Goal: Information Seeking & Learning: Learn about a topic

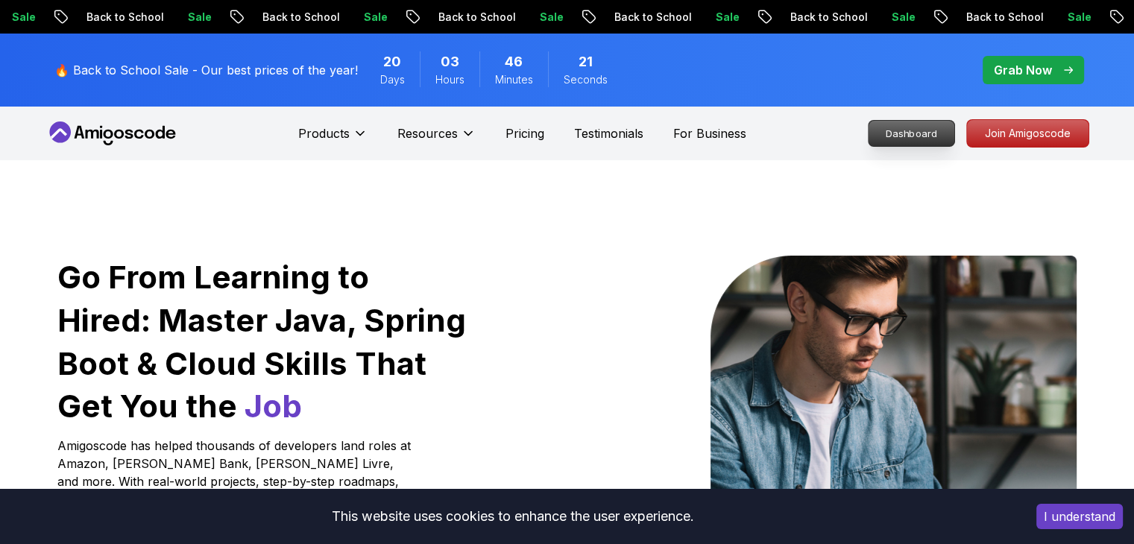
click at [922, 140] on p "Dashboard" at bounding box center [911, 133] width 86 height 25
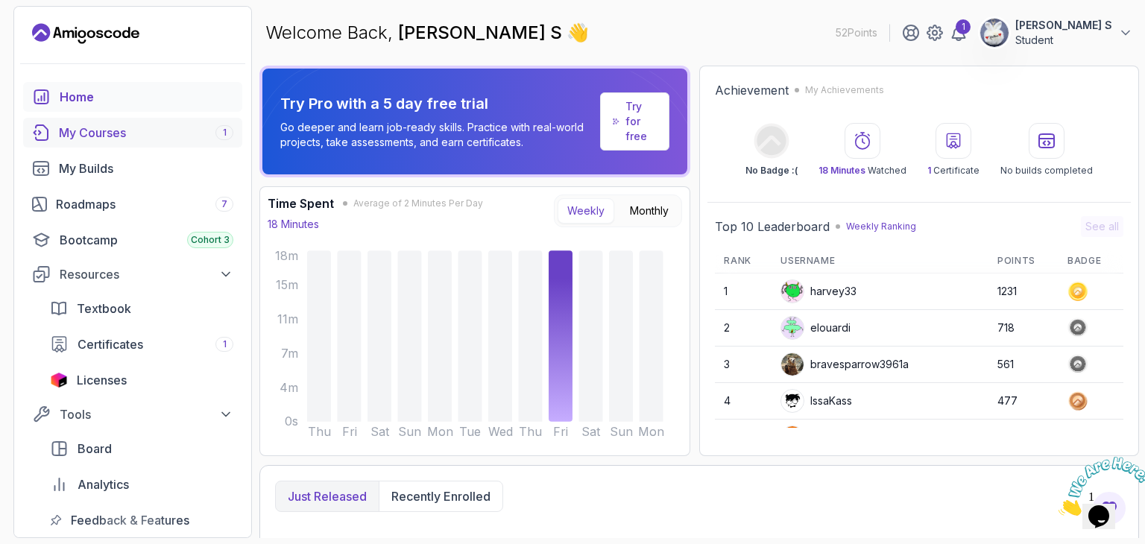
click at [125, 133] on div "My Courses 1" at bounding box center [146, 133] width 174 height 18
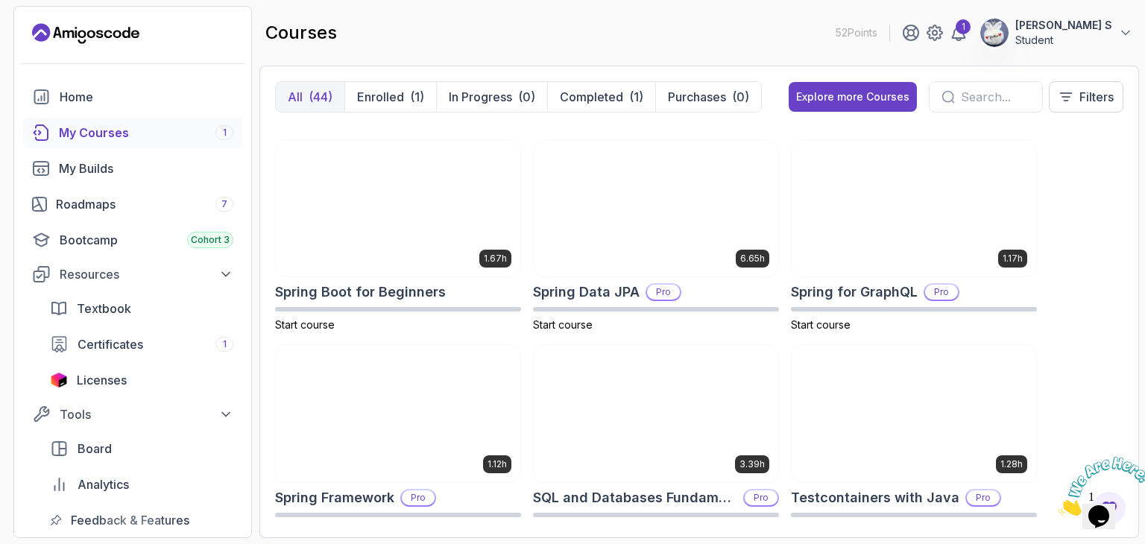
scroll to position [2435, 0]
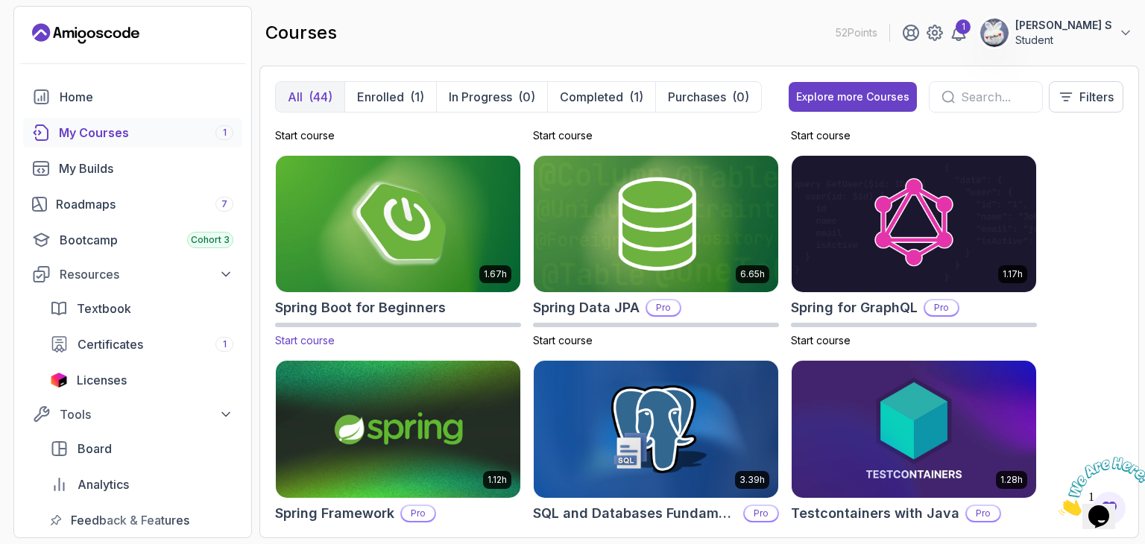
click at [441, 208] on img at bounding box center [398, 224] width 256 height 144
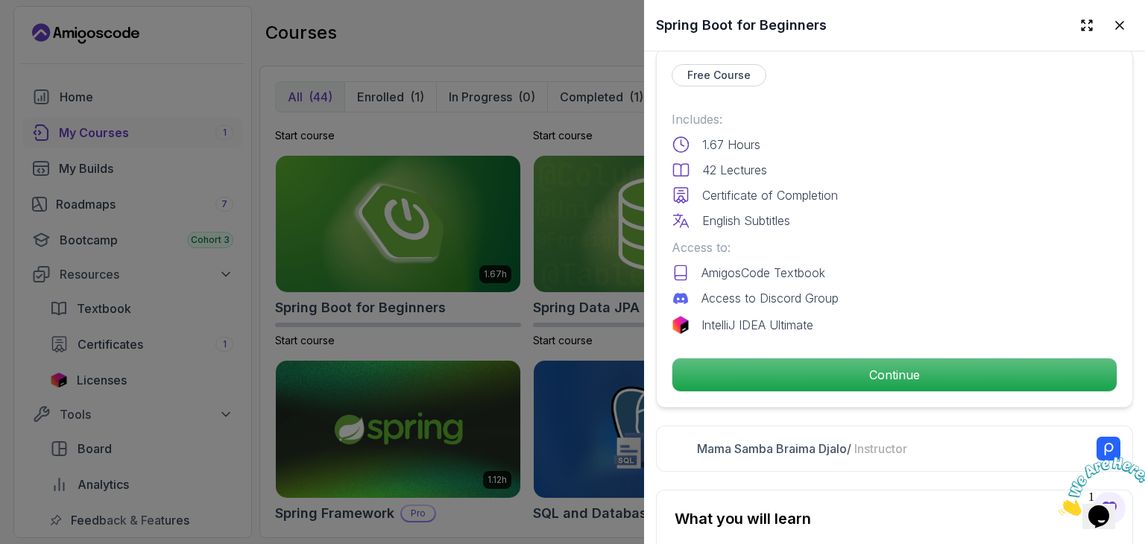
scroll to position [356, 0]
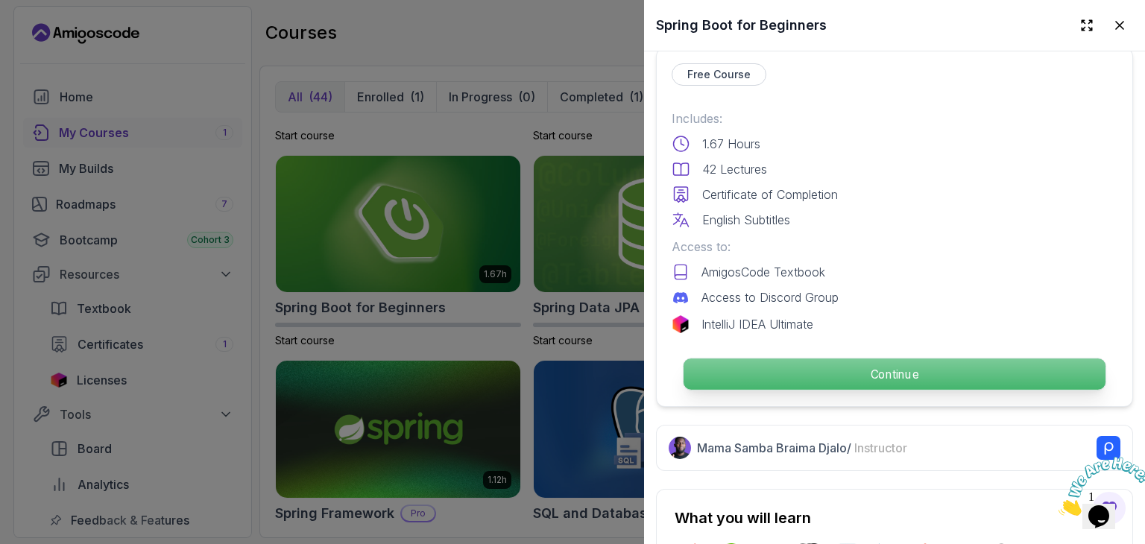
click at [1018, 374] on p "Continue" at bounding box center [895, 374] width 422 height 31
click at [978, 370] on p "Continue" at bounding box center [895, 374] width 422 height 31
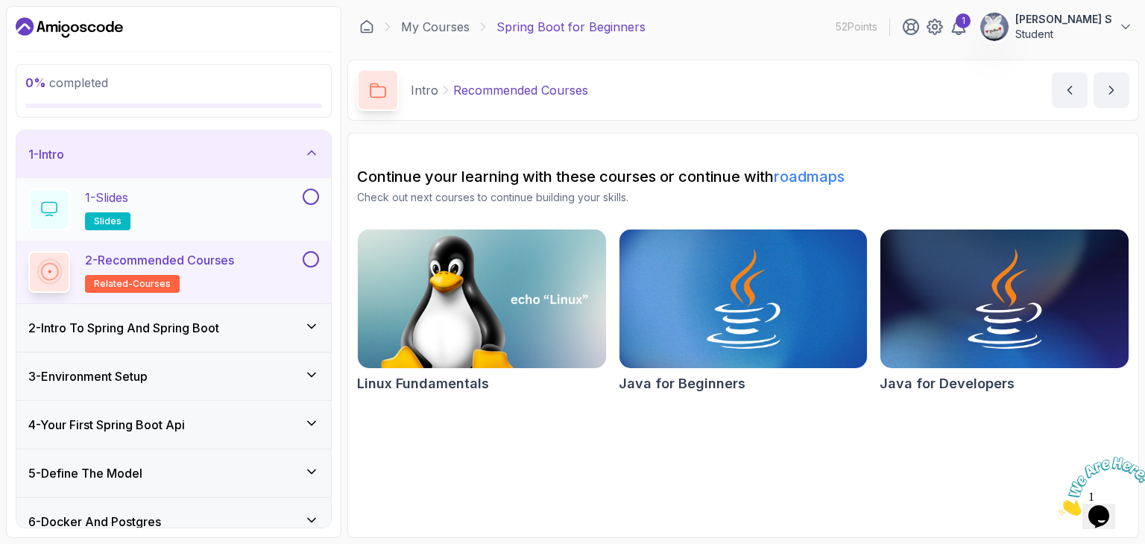
click at [307, 198] on button at bounding box center [311, 197] width 16 height 16
click at [313, 198] on icon at bounding box center [310, 196] width 13 height 15
click at [320, 259] on div "2 - Recommended Courses related-courses" at bounding box center [173, 272] width 315 height 63
click at [313, 263] on button at bounding box center [311, 259] width 16 height 16
click at [312, 195] on button at bounding box center [311, 197] width 16 height 16
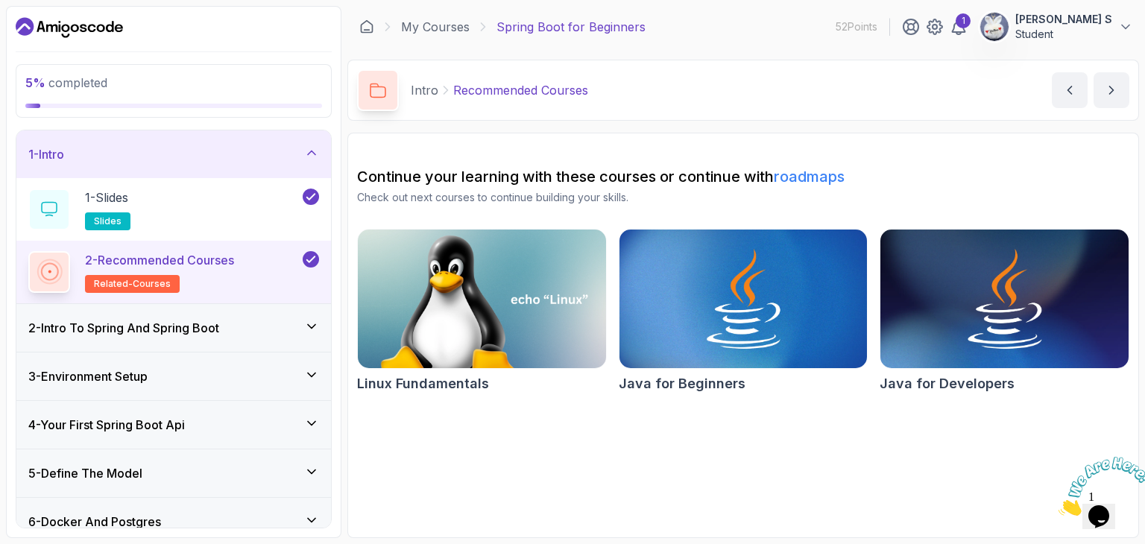
click at [314, 329] on icon at bounding box center [311, 326] width 15 height 15
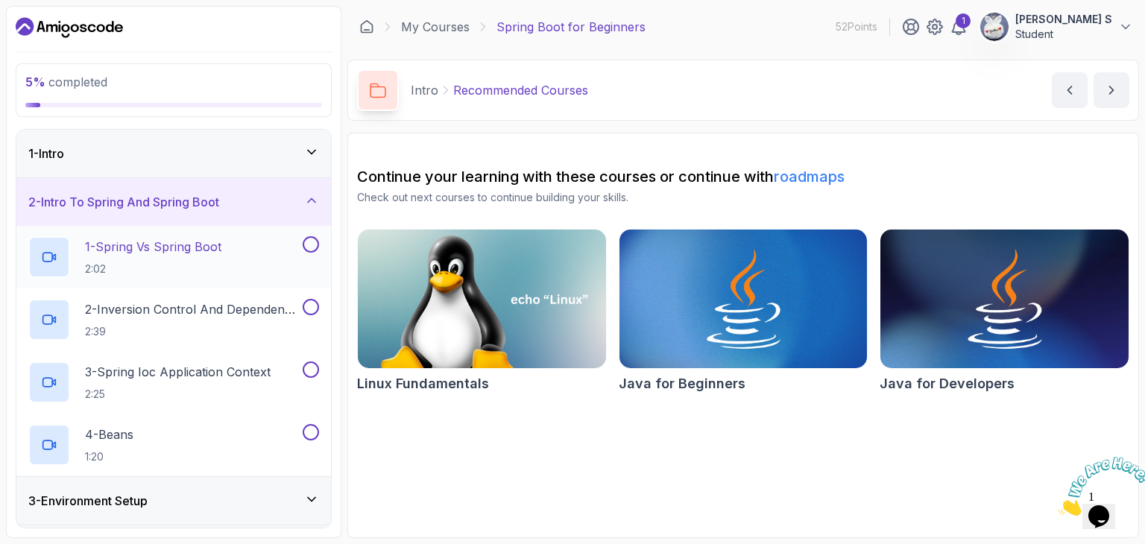
click at [310, 241] on button at bounding box center [311, 244] width 16 height 16
click at [233, 262] on div "1 - Spring Vs Spring Boot 2:02" at bounding box center [163, 257] width 271 height 42
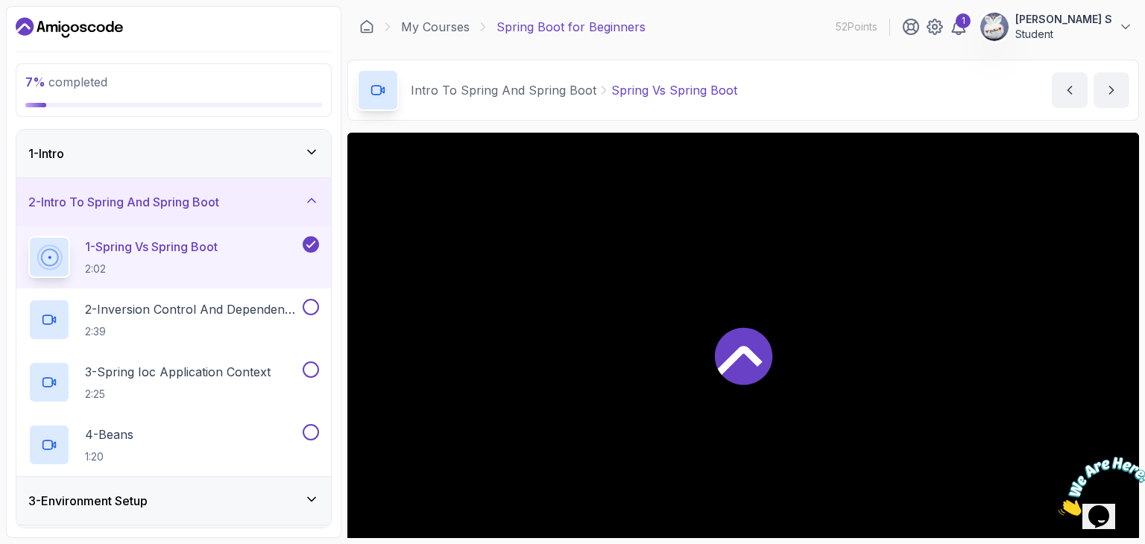
scroll to position [67, 0]
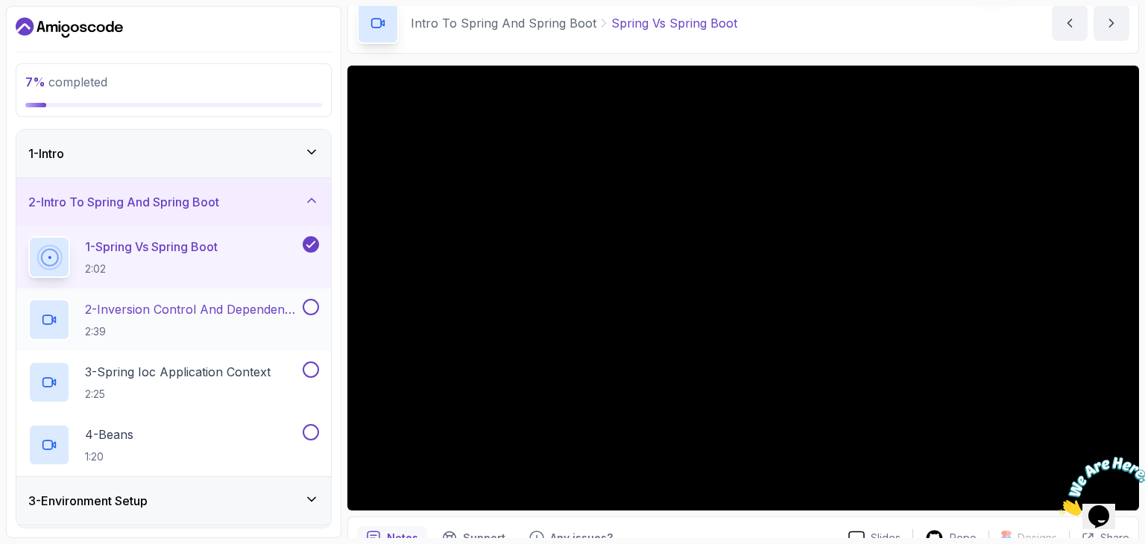
click at [313, 300] on button at bounding box center [311, 307] width 16 height 16
click at [303, 368] on button at bounding box center [311, 370] width 16 height 16
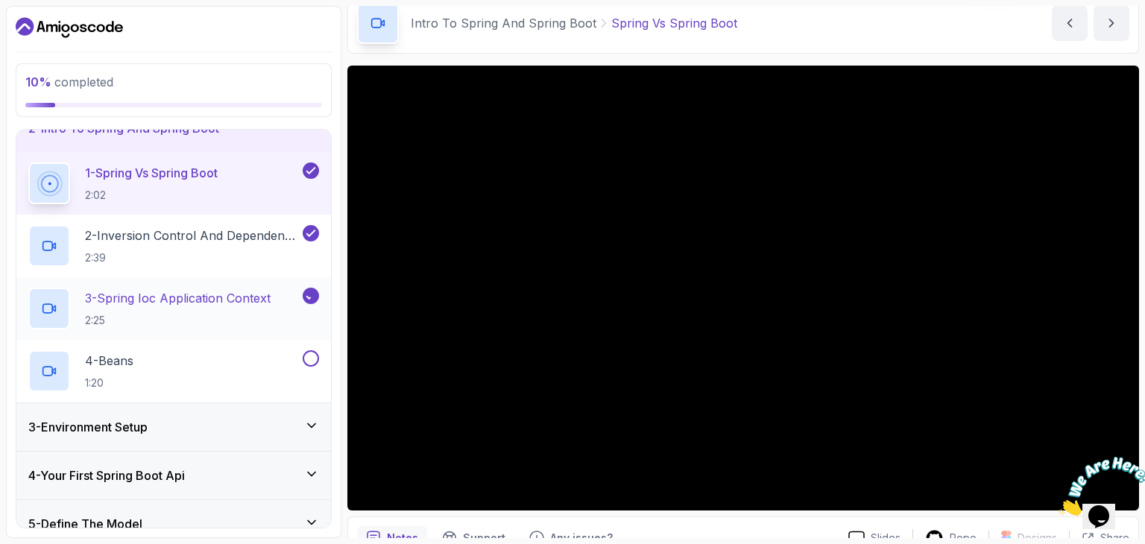
scroll to position [75, 0]
click at [307, 358] on button at bounding box center [311, 357] width 16 height 16
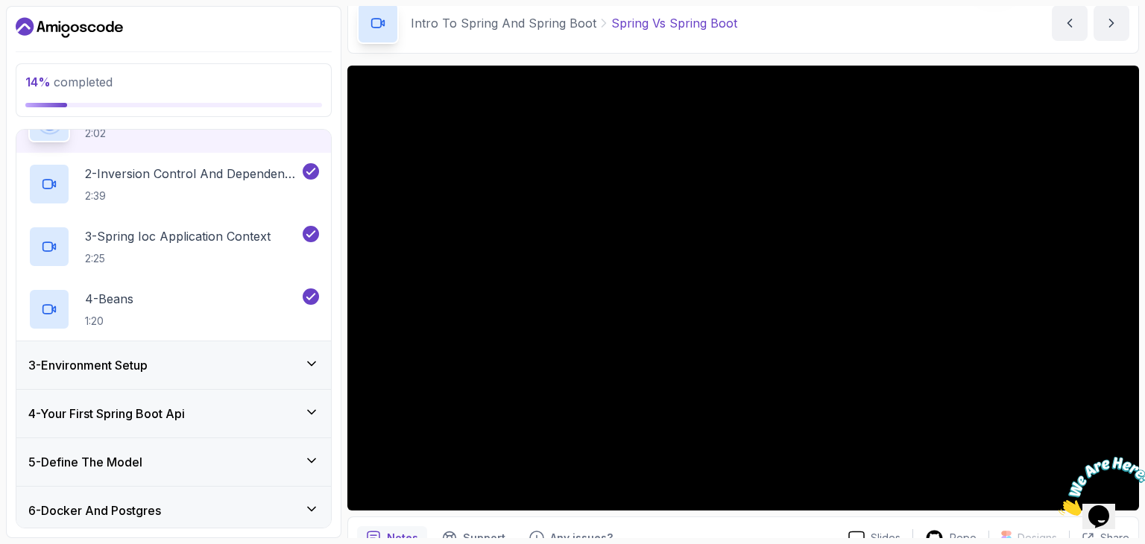
click at [314, 367] on icon at bounding box center [311, 363] width 15 height 15
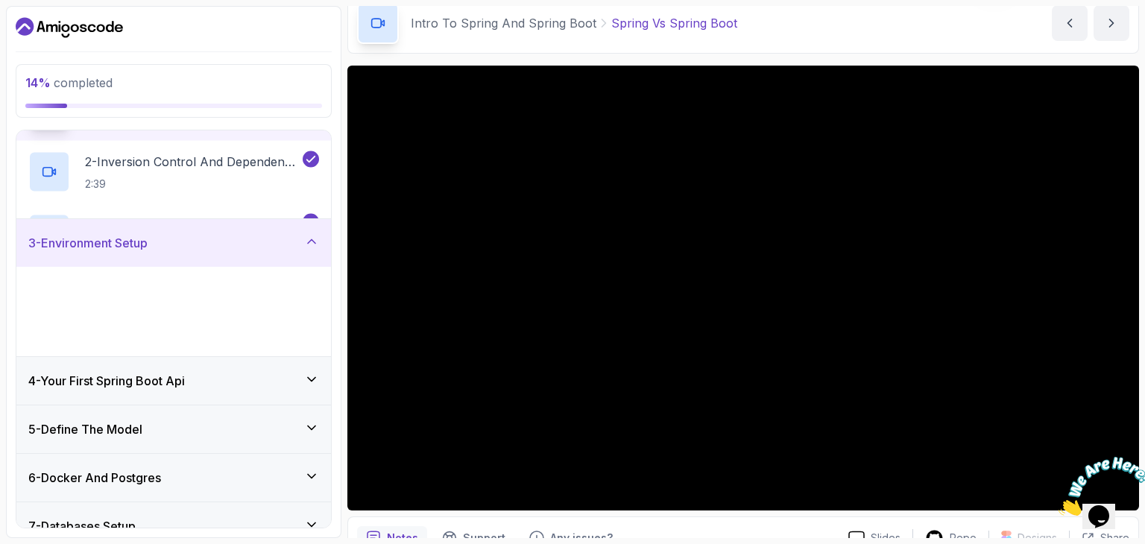
scroll to position [99, 0]
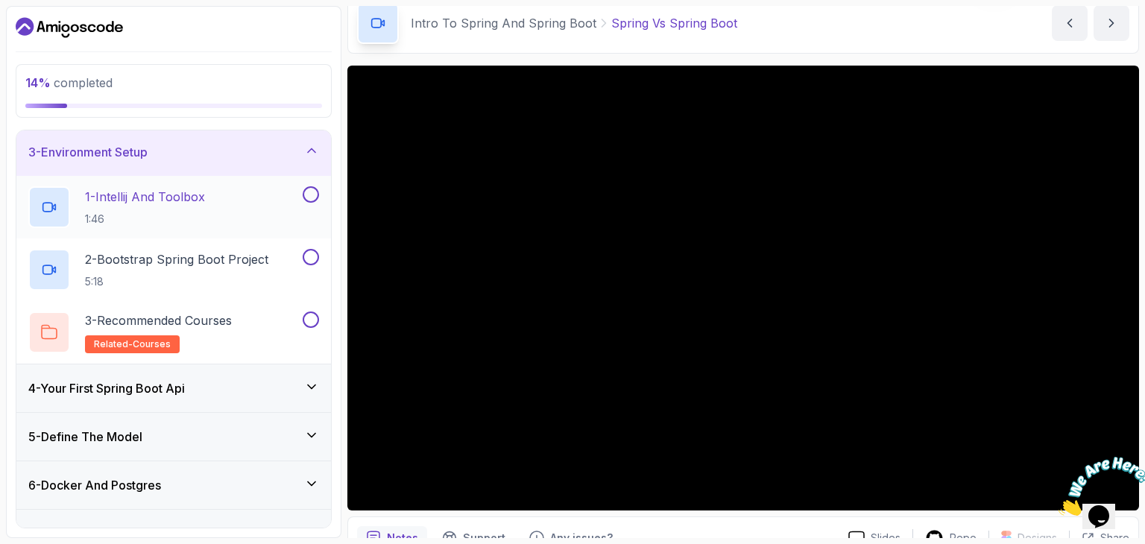
click at [318, 198] on div at bounding box center [309, 194] width 19 height 16
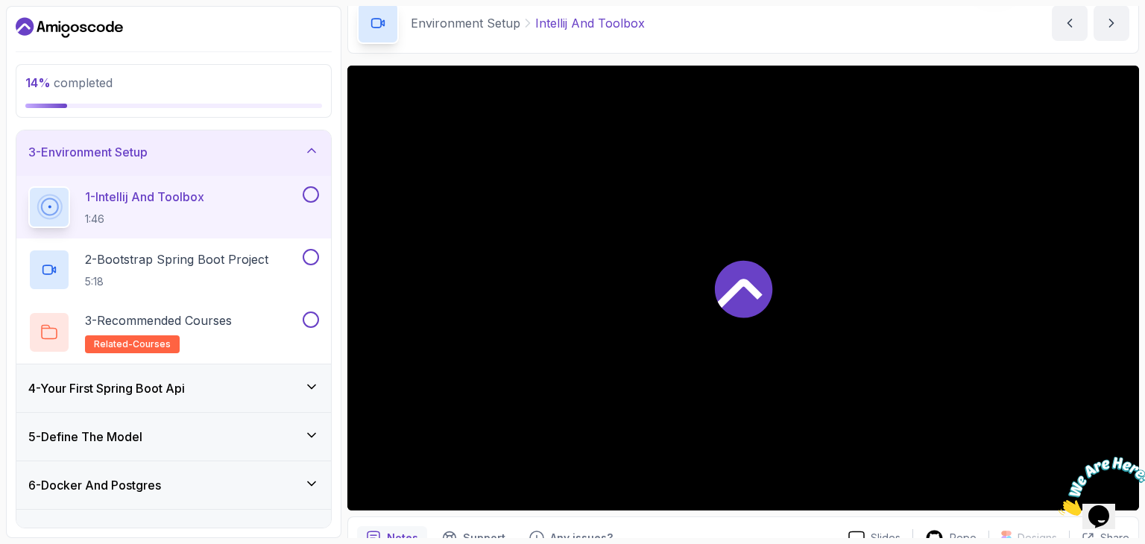
click at [309, 197] on button at bounding box center [311, 194] width 16 height 16
click at [309, 256] on button at bounding box center [311, 257] width 16 height 16
click at [313, 312] on button at bounding box center [311, 320] width 16 height 16
click at [298, 379] on div "4 - Your First Spring Boot Api" at bounding box center [173, 388] width 291 height 18
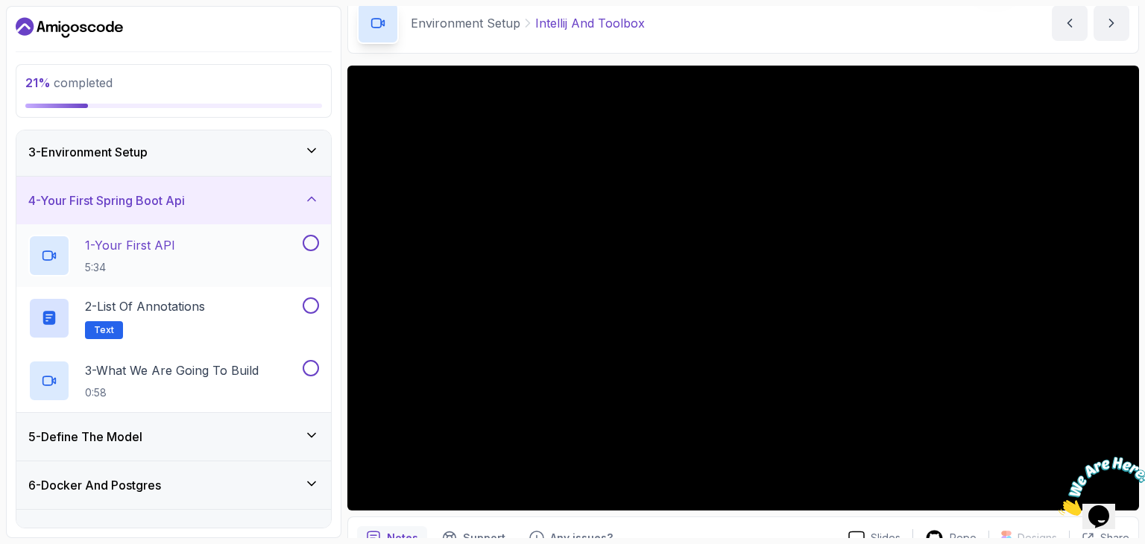
click at [314, 242] on button at bounding box center [311, 243] width 16 height 16
click at [309, 304] on button at bounding box center [311, 305] width 16 height 16
click at [309, 304] on icon at bounding box center [310, 305] width 13 height 15
click at [313, 362] on button at bounding box center [311, 368] width 16 height 16
click at [313, 294] on div "2 - List of Annotations Text" at bounding box center [173, 318] width 315 height 63
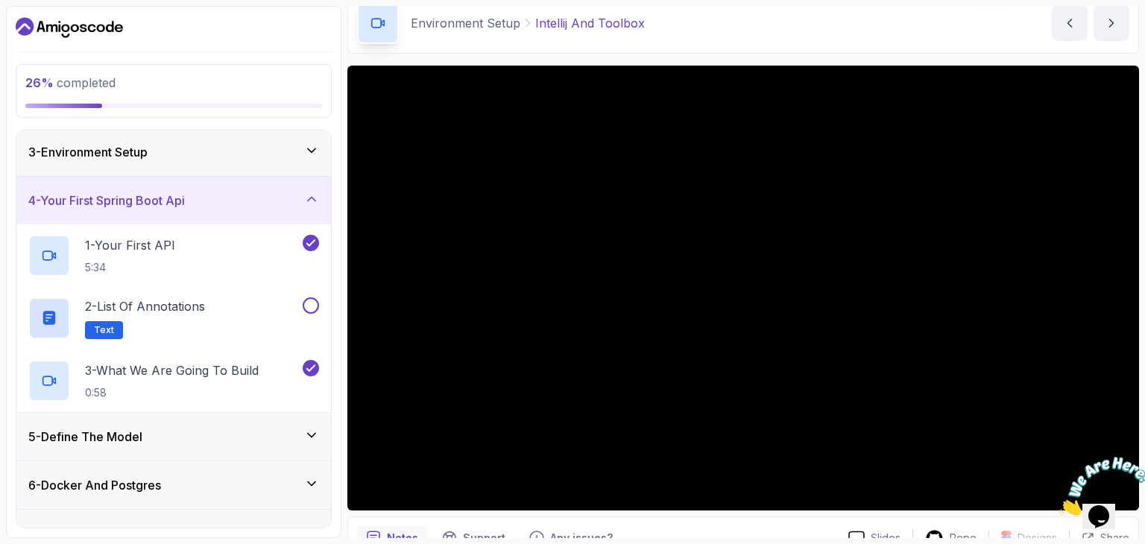
click at [307, 305] on button at bounding box center [311, 305] width 16 height 16
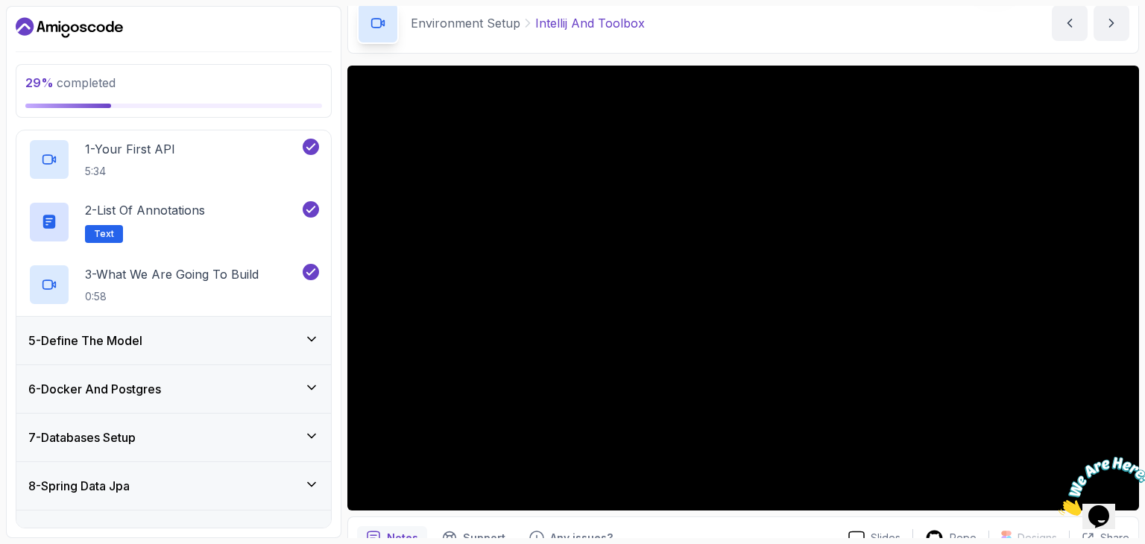
scroll to position [192, 0]
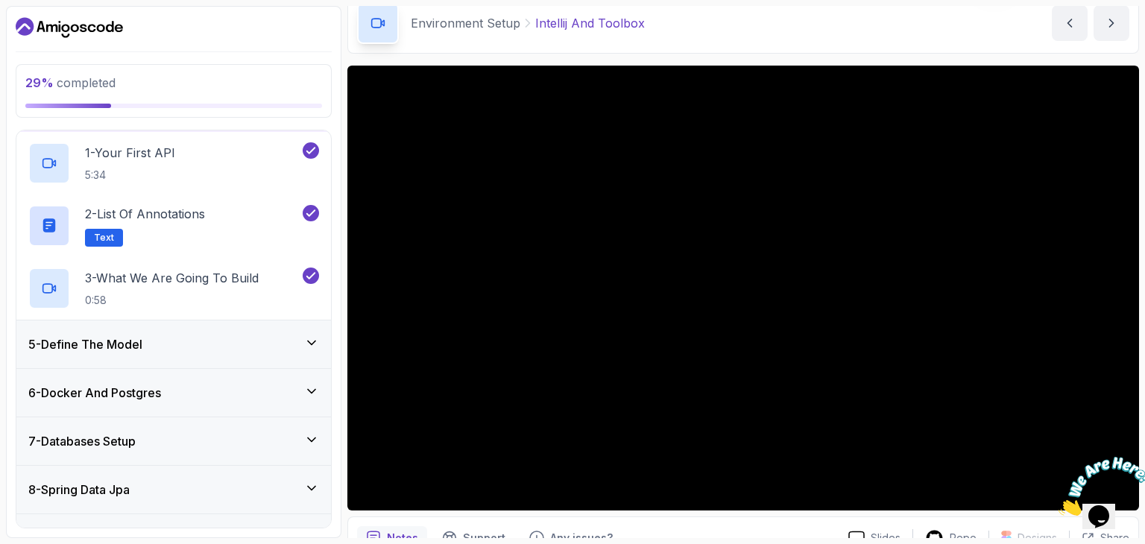
click at [234, 357] on div "5 - Define The Model" at bounding box center [173, 345] width 315 height 48
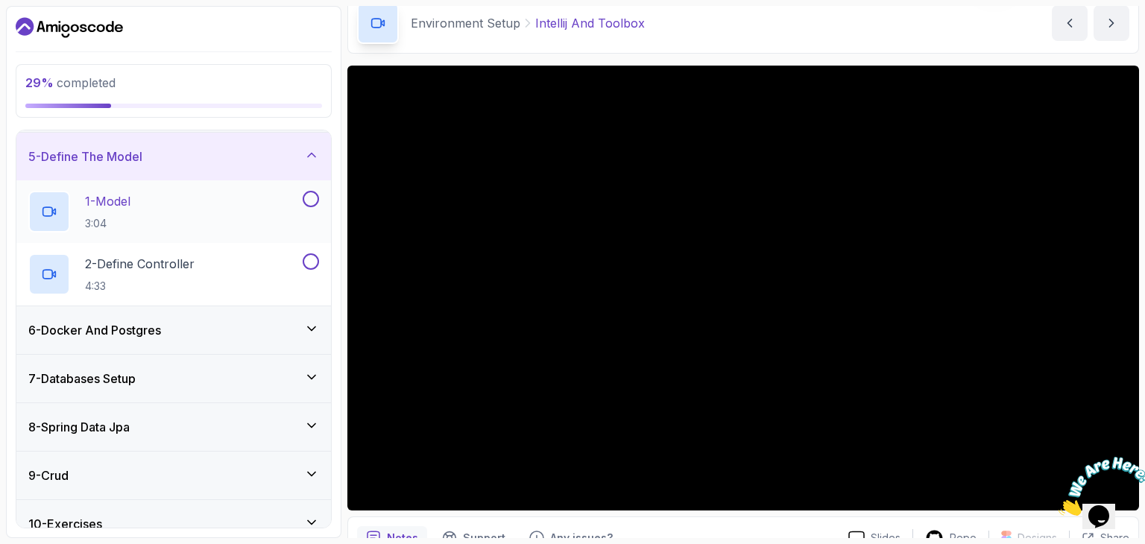
click at [310, 197] on button at bounding box center [311, 199] width 16 height 16
click at [310, 253] on button at bounding box center [311, 261] width 16 height 16
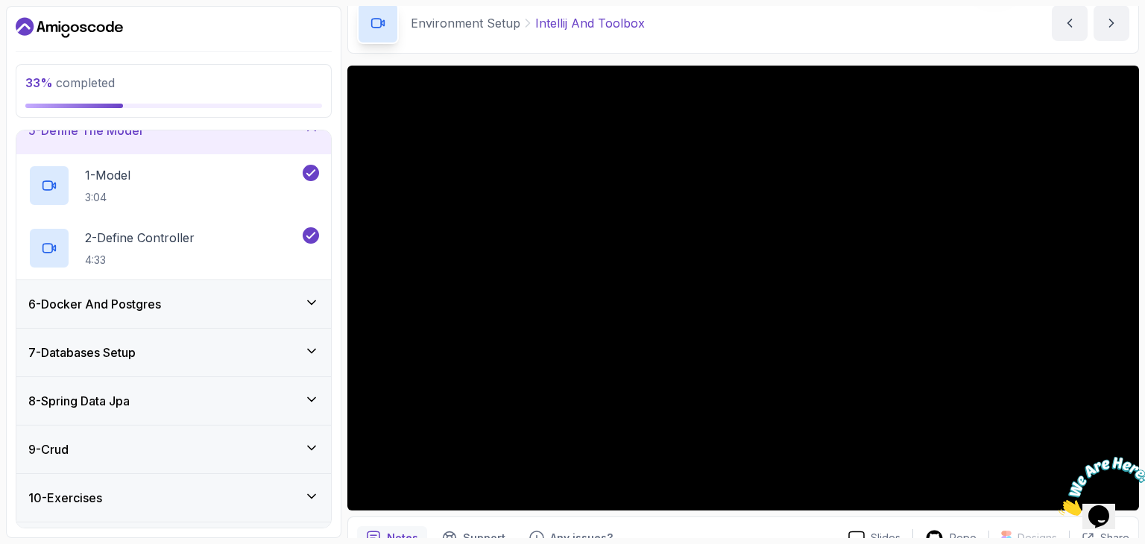
scroll to position [224, 0]
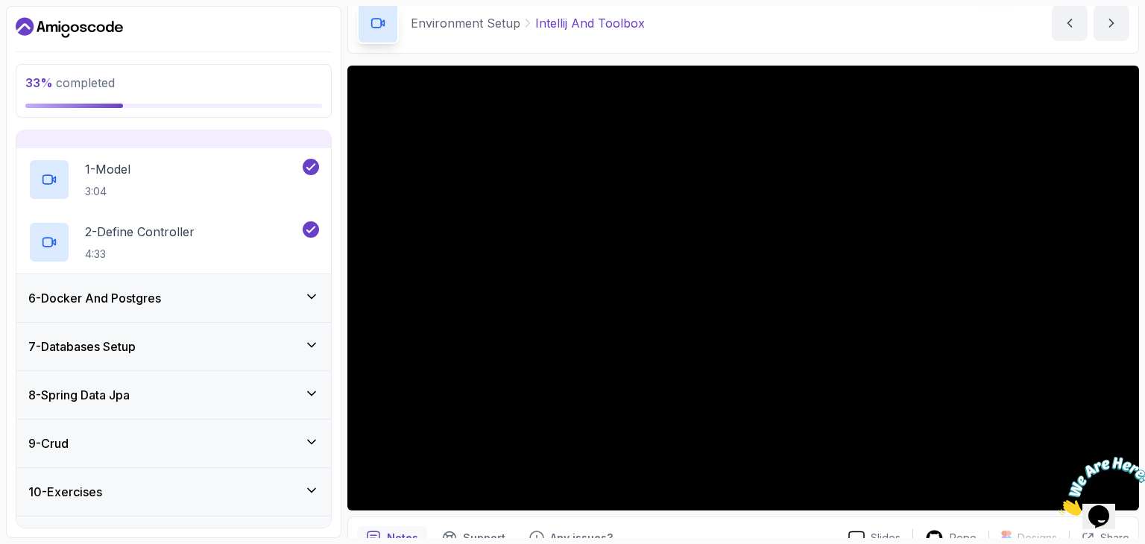
click at [266, 291] on div "6 - Docker And Postgres" at bounding box center [173, 298] width 291 height 18
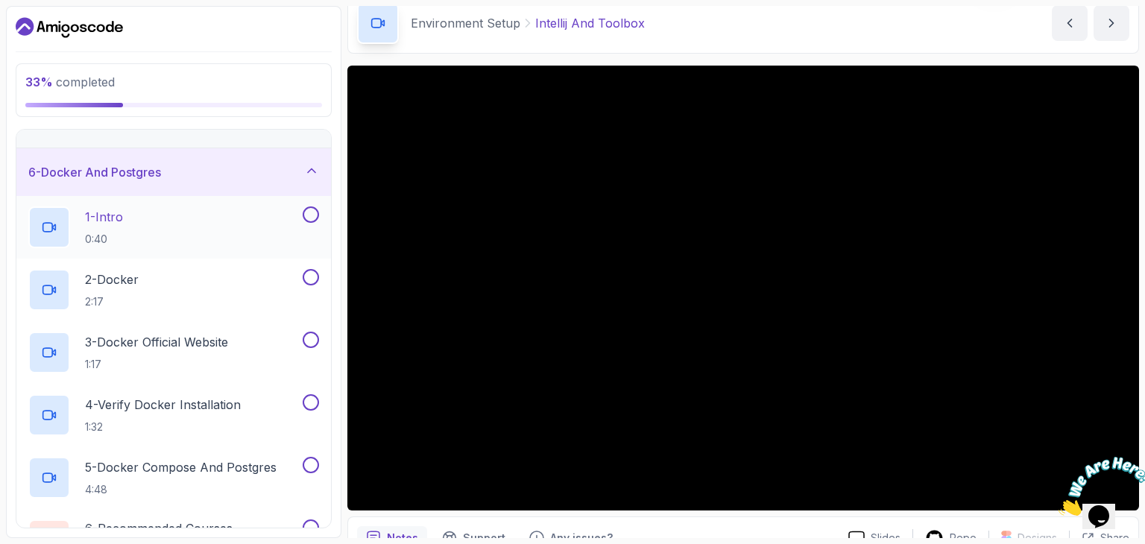
click at [318, 215] on button at bounding box center [311, 214] width 16 height 16
click at [306, 274] on button at bounding box center [311, 277] width 16 height 16
click at [314, 221] on button at bounding box center [311, 214] width 16 height 16
click at [315, 338] on button at bounding box center [311, 340] width 16 height 16
click at [312, 394] on button at bounding box center [311, 402] width 16 height 16
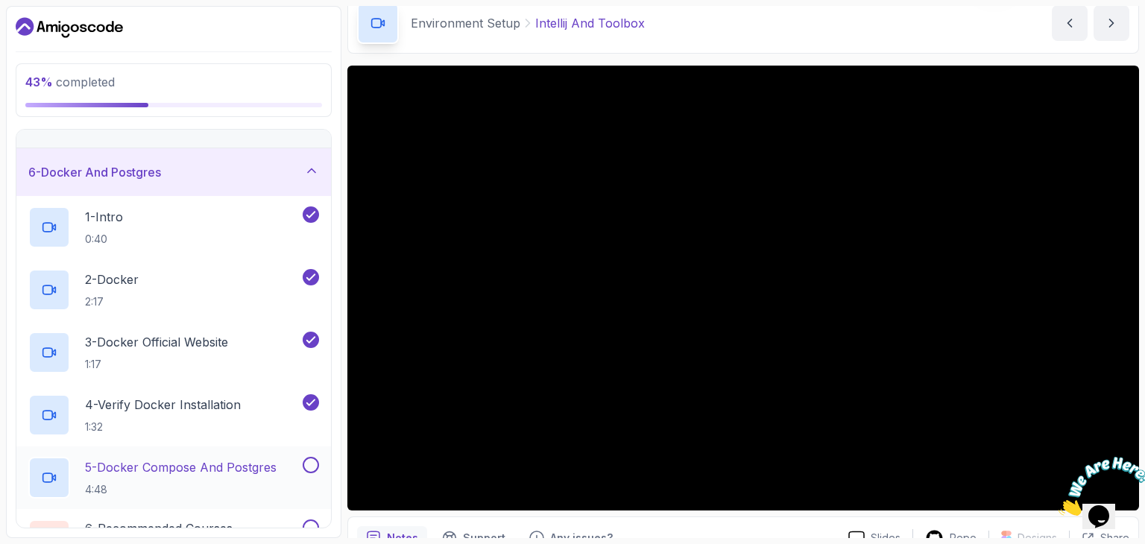
click at [315, 465] on button at bounding box center [311, 465] width 16 height 16
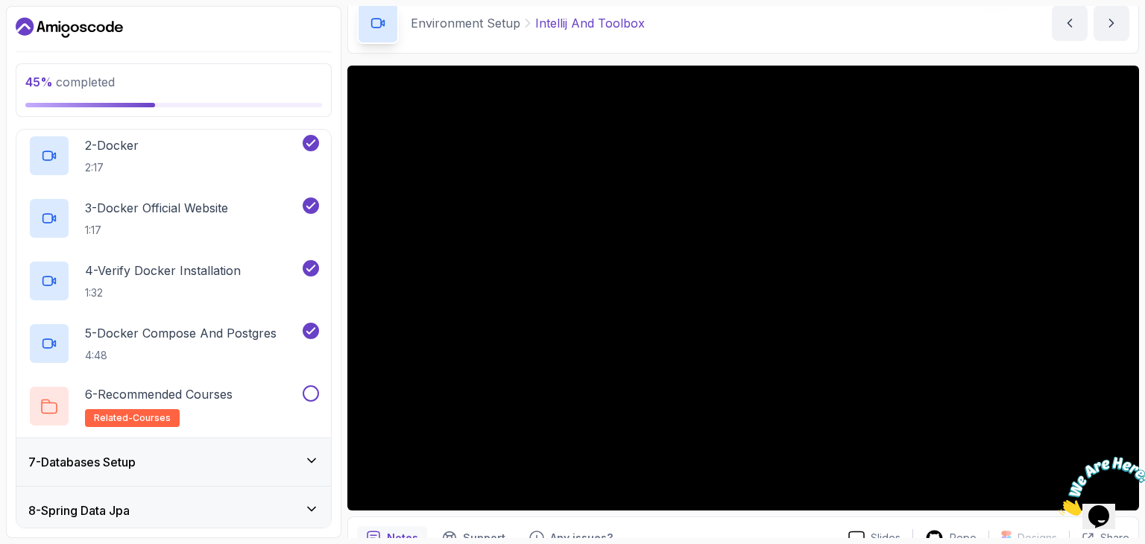
scroll to position [360, 0]
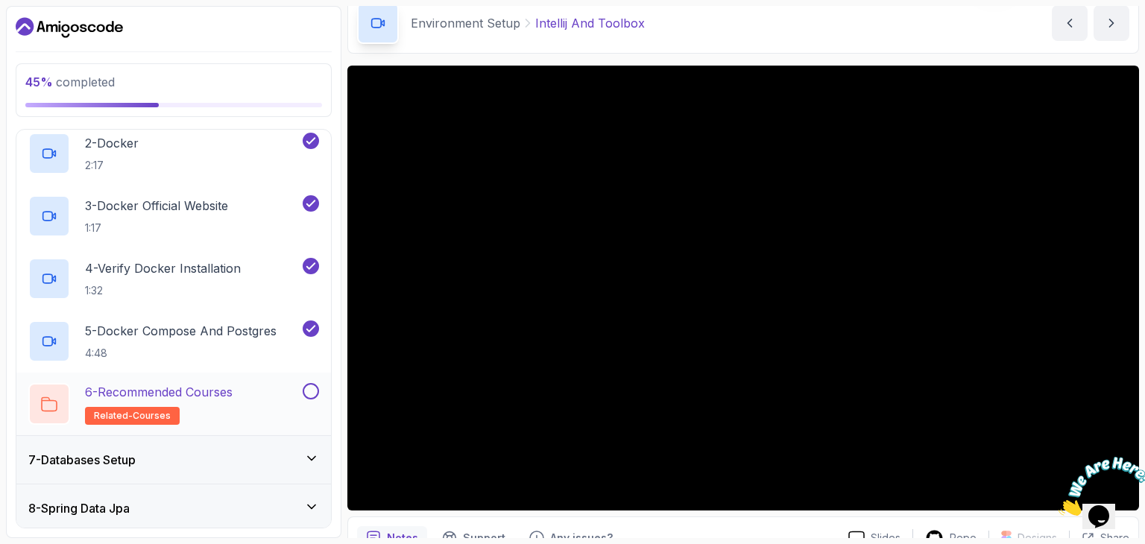
click at [315, 384] on button at bounding box center [311, 391] width 16 height 16
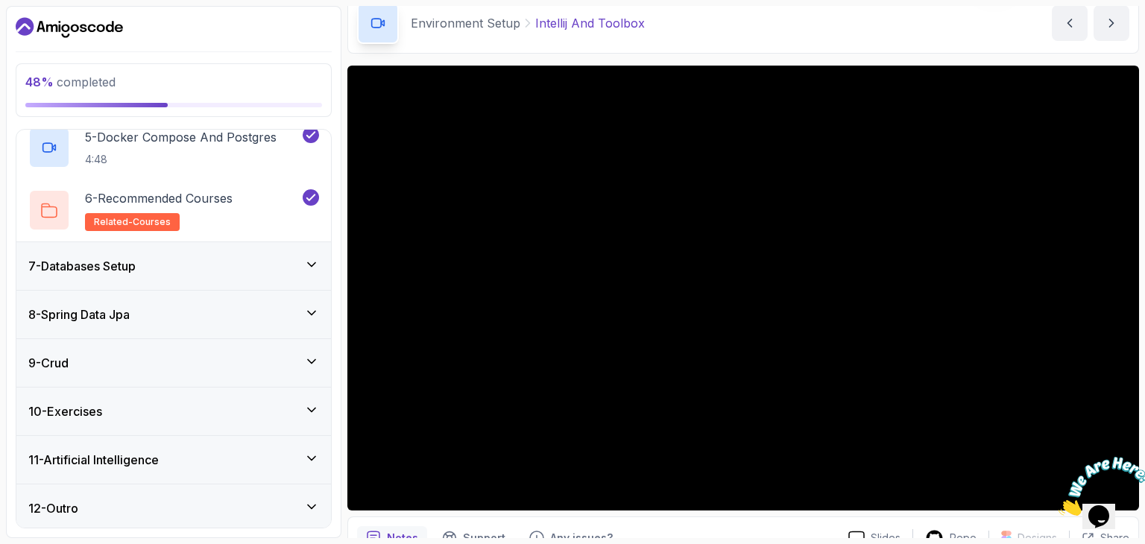
click at [314, 257] on icon at bounding box center [311, 264] width 15 height 15
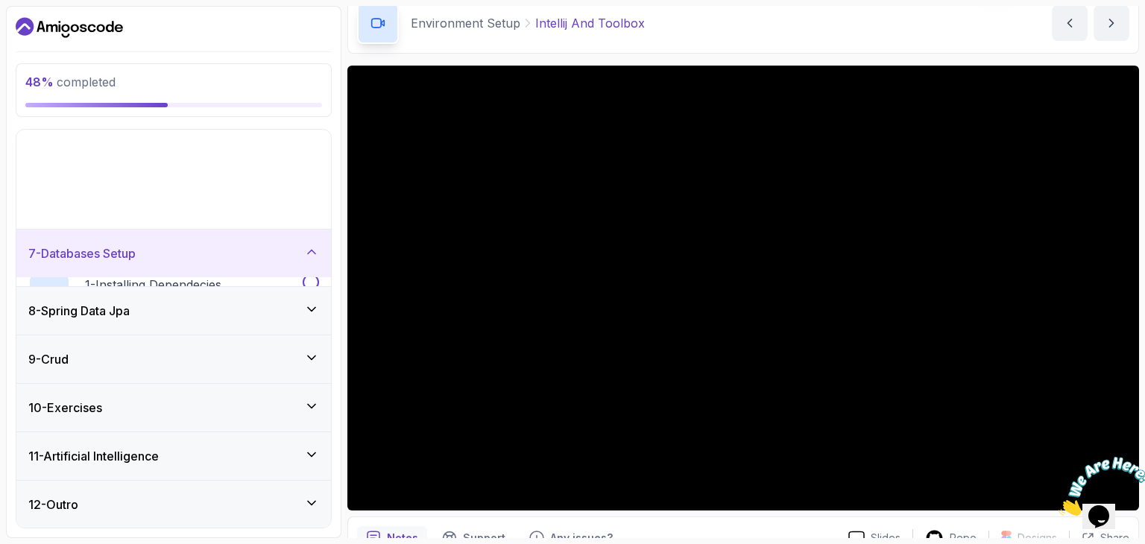
scroll to position [180, 0]
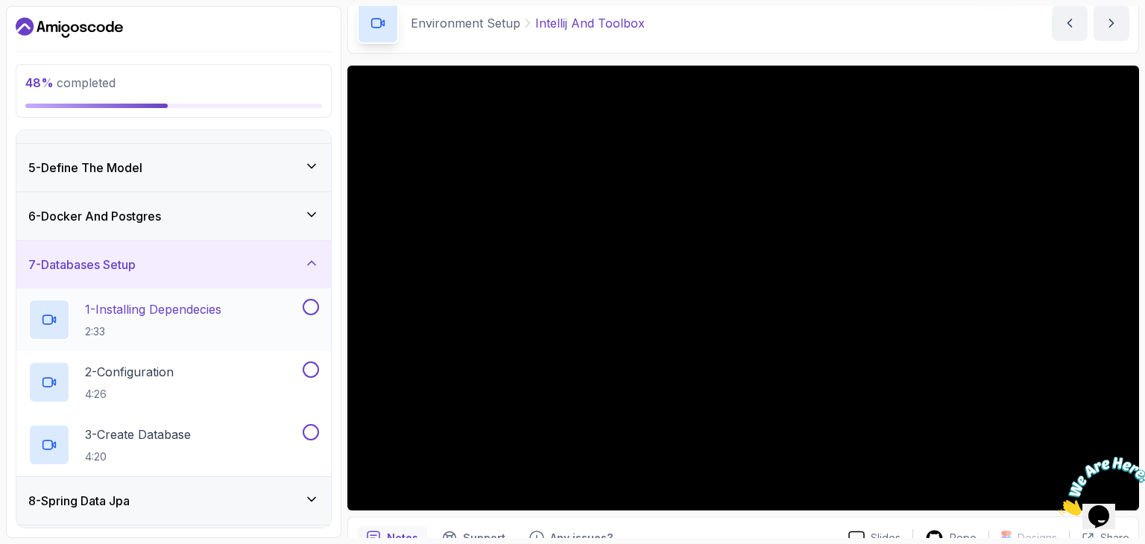
click at [314, 309] on button at bounding box center [311, 307] width 16 height 16
click at [317, 362] on button at bounding box center [311, 370] width 16 height 16
click at [304, 306] on button at bounding box center [311, 307] width 16 height 16
click at [316, 304] on icon at bounding box center [310, 307] width 13 height 15
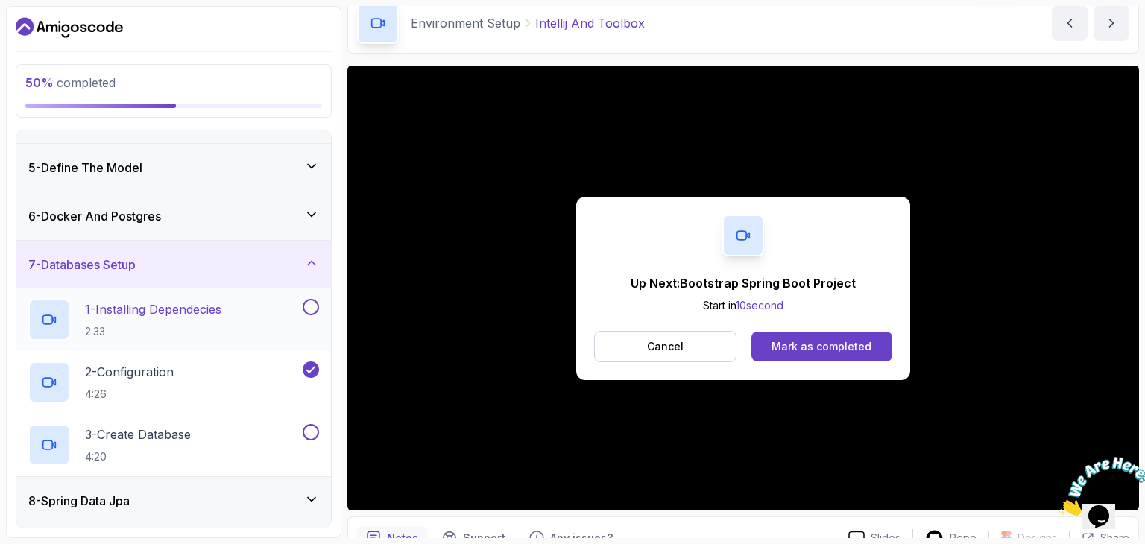
click at [316, 302] on button at bounding box center [311, 307] width 16 height 16
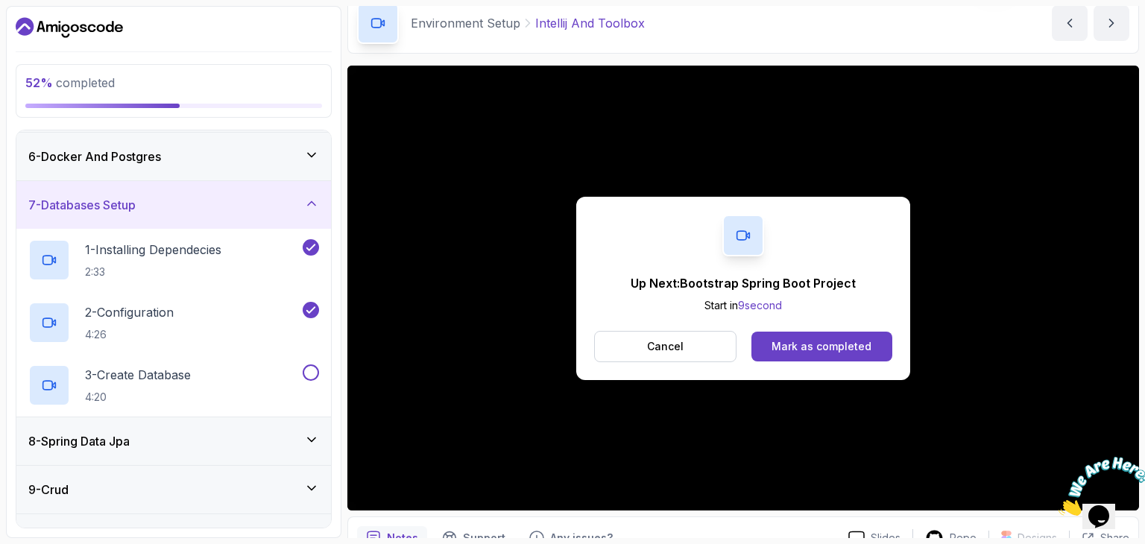
scroll to position [244, 0]
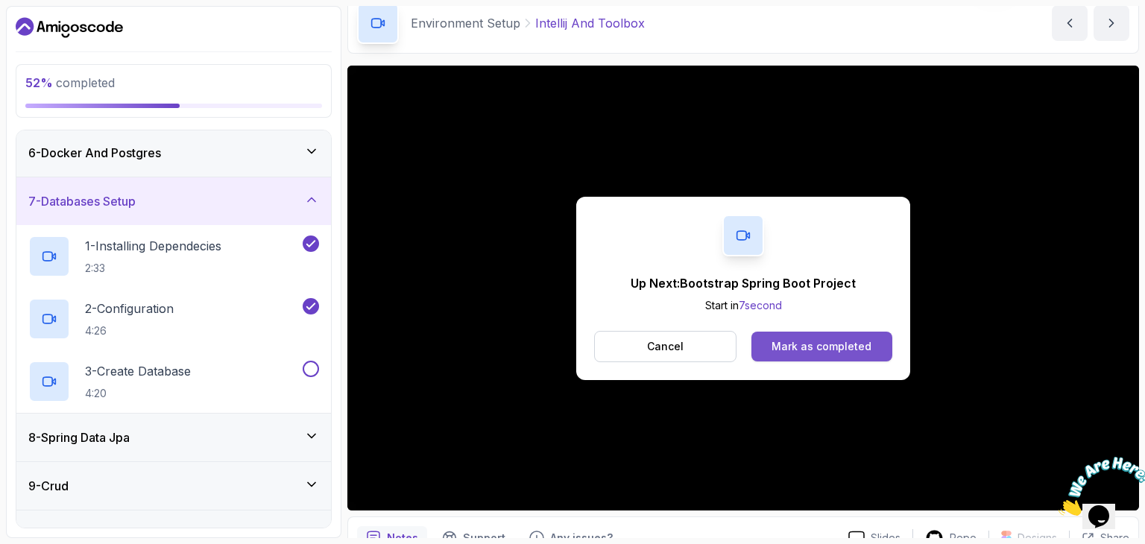
click at [815, 335] on button "Mark as completed" at bounding box center [821, 347] width 141 height 30
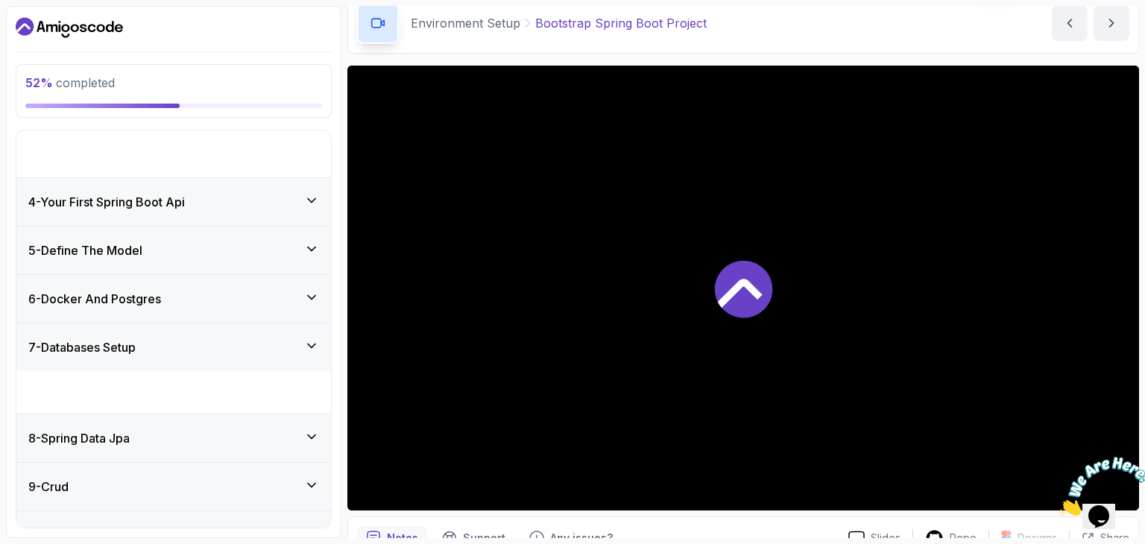
scroll to position [368, 0]
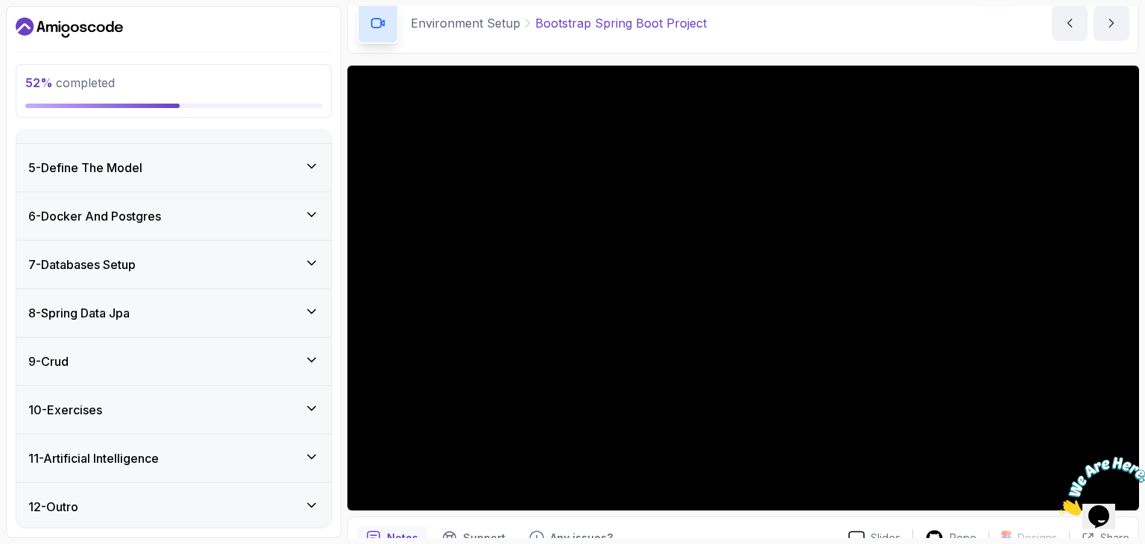
click at [317, 207] on icon at bounding box center [311, 214] width 15 height 15
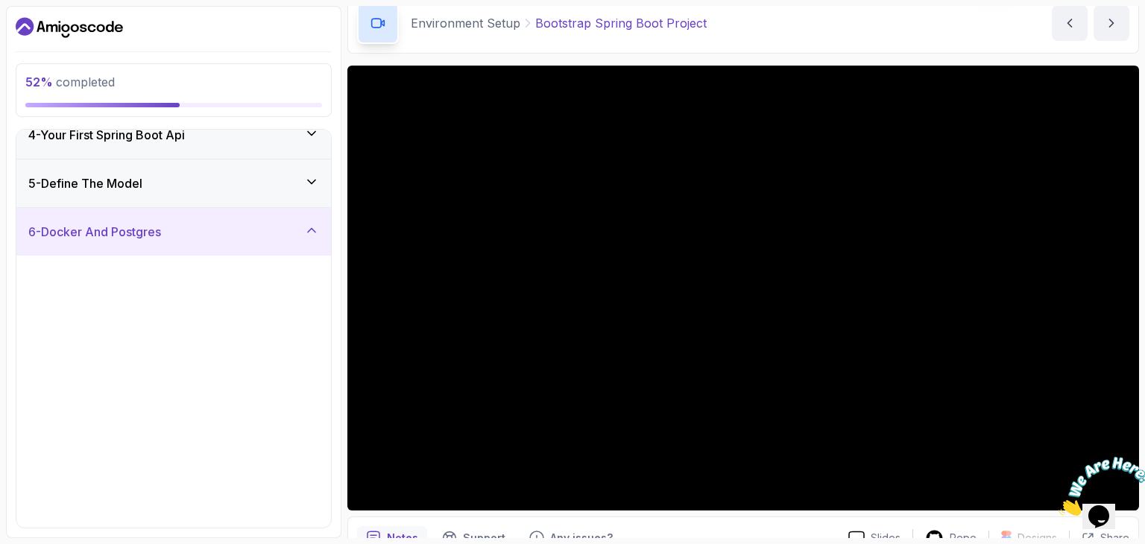
scroll to position [180, 0]
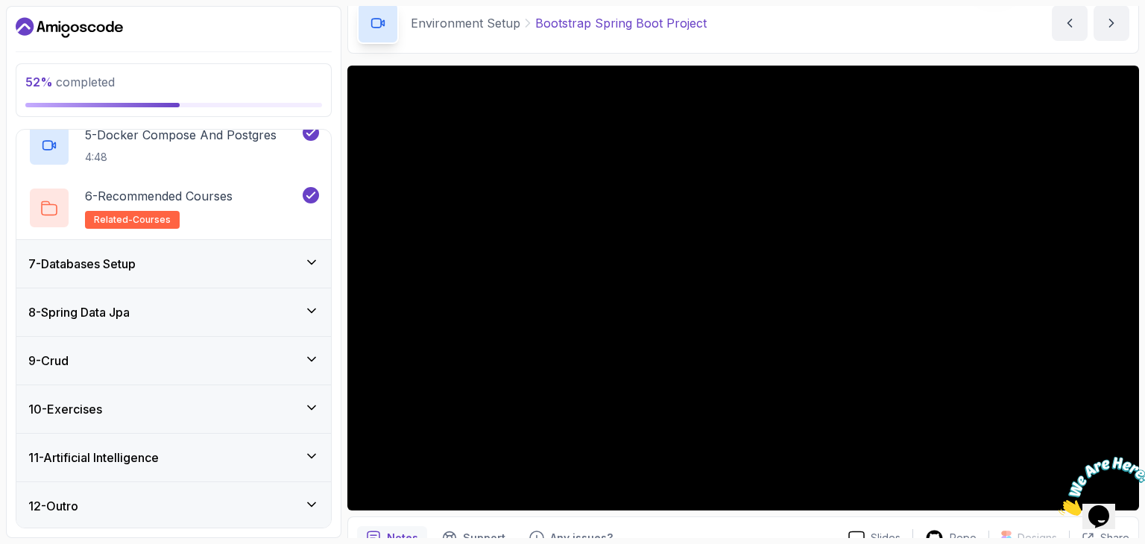
click at [309, 265] on icon at bounding box center [311, 262] width 15 height 15
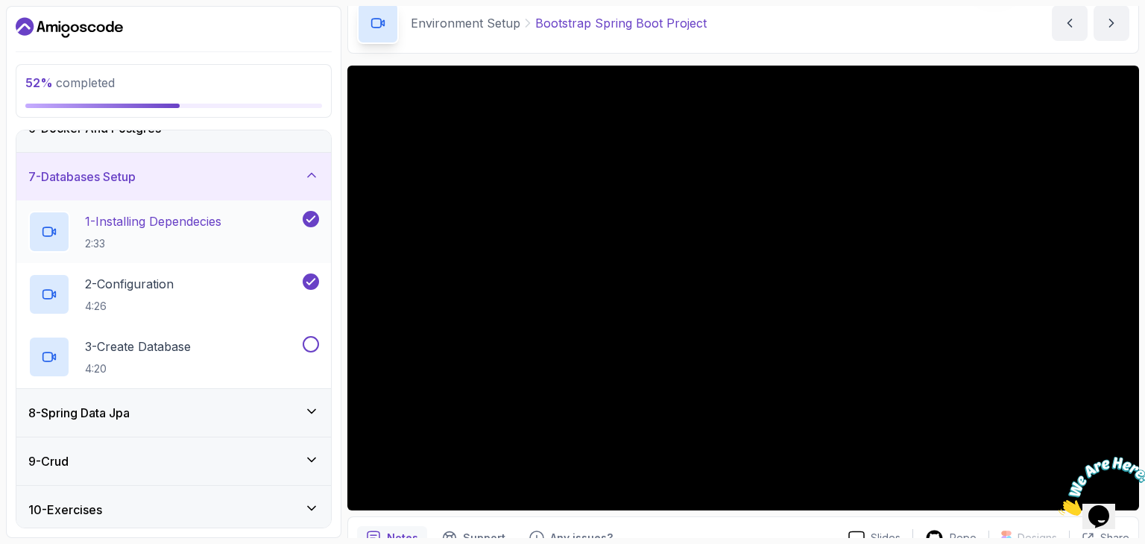
scroll to position [368, 0]
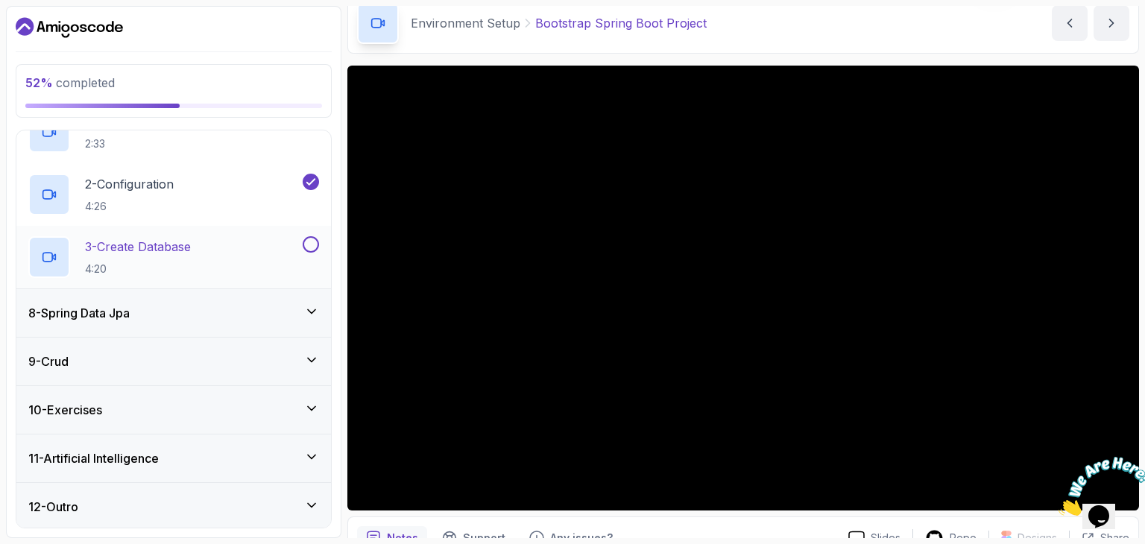
click at [319, 241] on button at bounding box center [311, 244] width 16 height 16
click at [234, 296] on div "8 - Spring Data Jpa" at bounding box center [173, 313] width 315 height 48
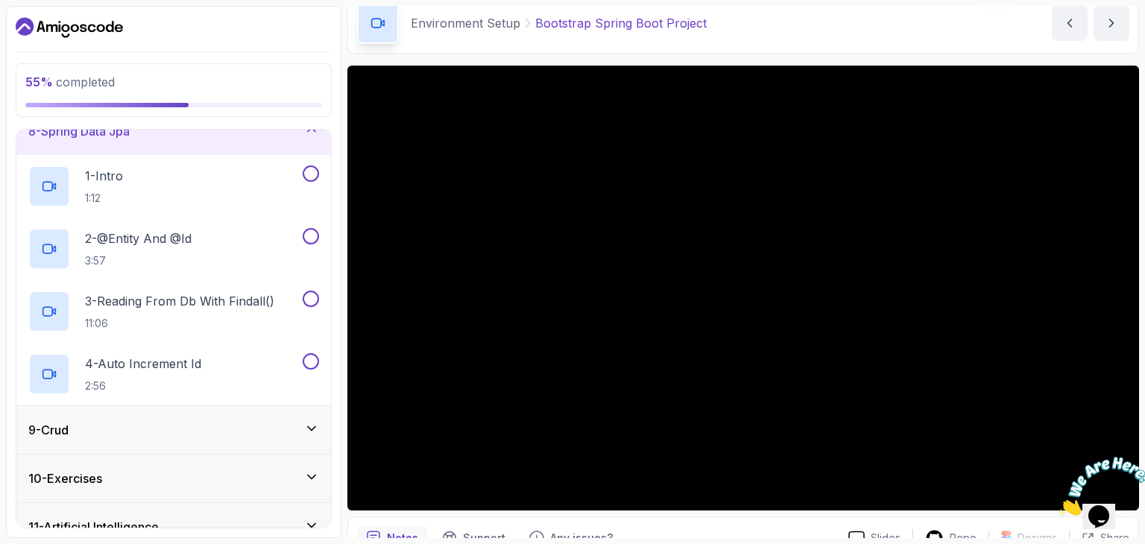
scroll to position [363, 0]
click at [316, 176] on button at bounding box center [311, 172] width 16 height 16
click at [317, 236] on button at bounding box center [311, 235] width 16 height 16
click at [314, 300] on button at bounding box center [311, 297] width 16 height 16
click at [315, 358] on button at bounding box center [311, 360] width 16 height 16
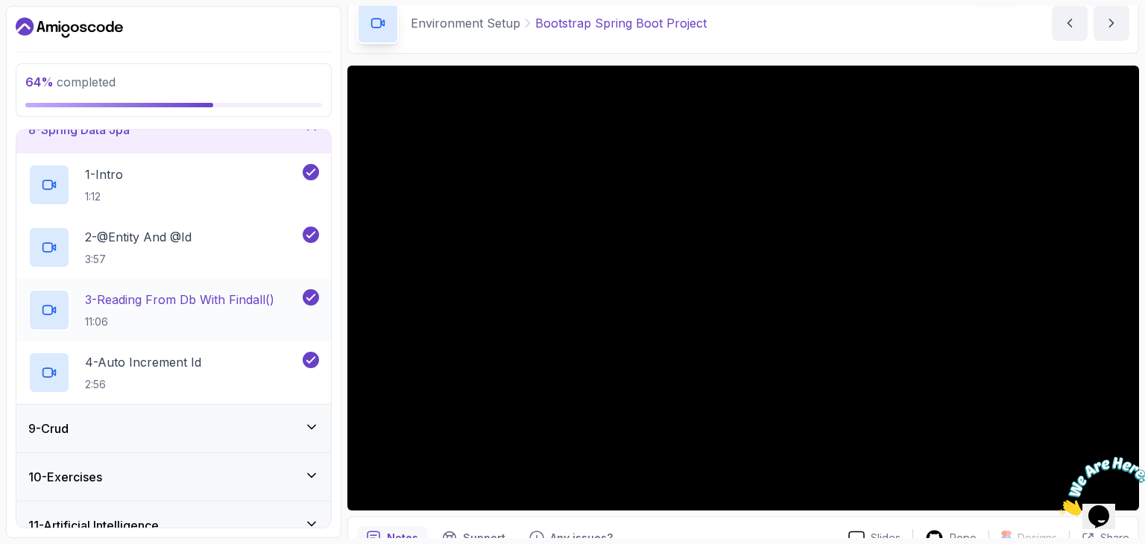
scroll to position [431, 0]
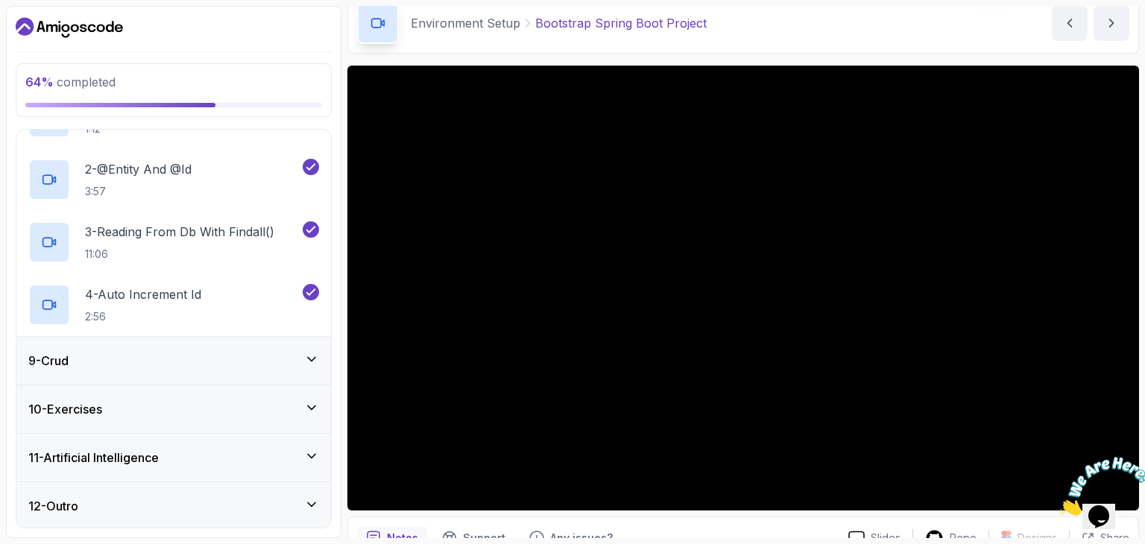
click at [234, 353] on div "9 - Crud" at bounding box center [173, 361] width 291 height 18
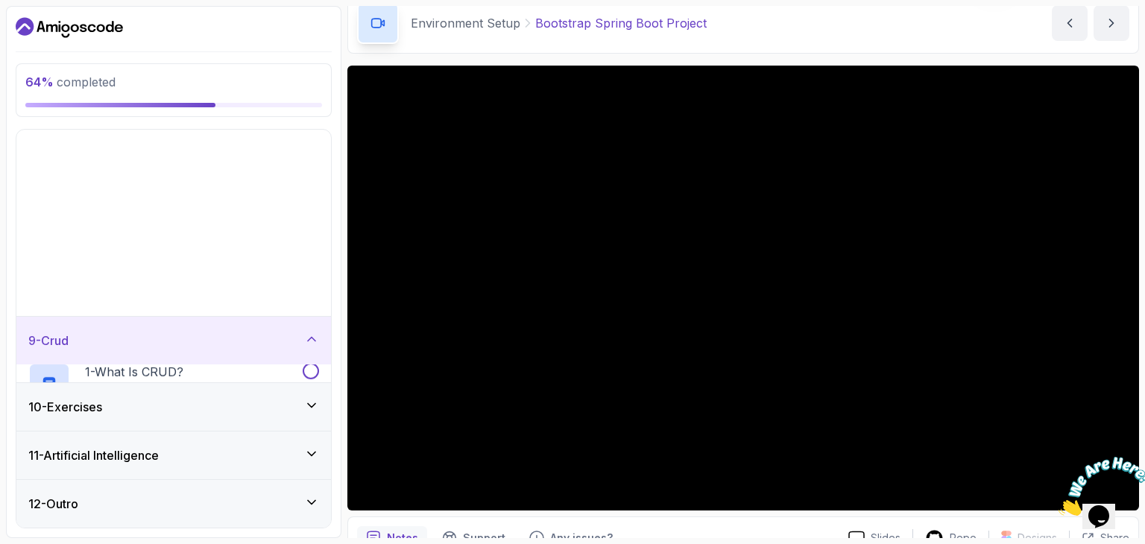
scroll to position [180, 0]
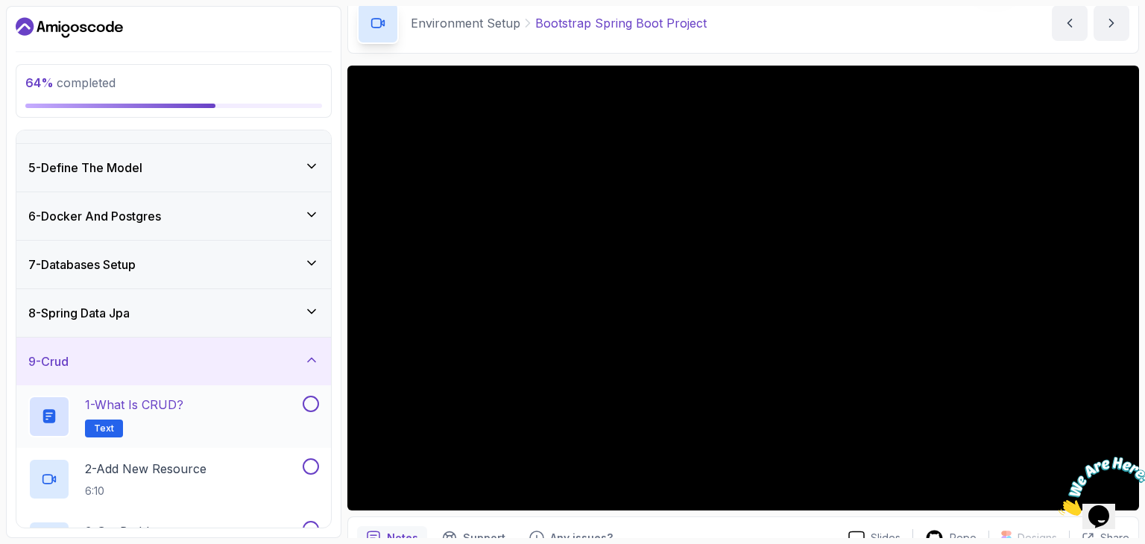
click at [313, 405] on button at bounding box center [311, 404] width 16 height 16
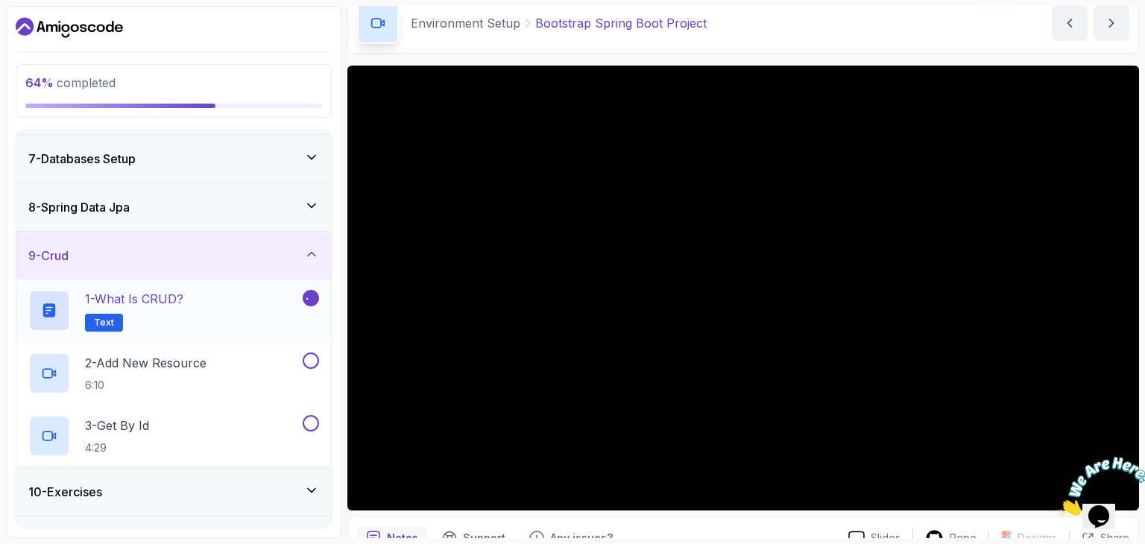
scroll to position [368, 0]
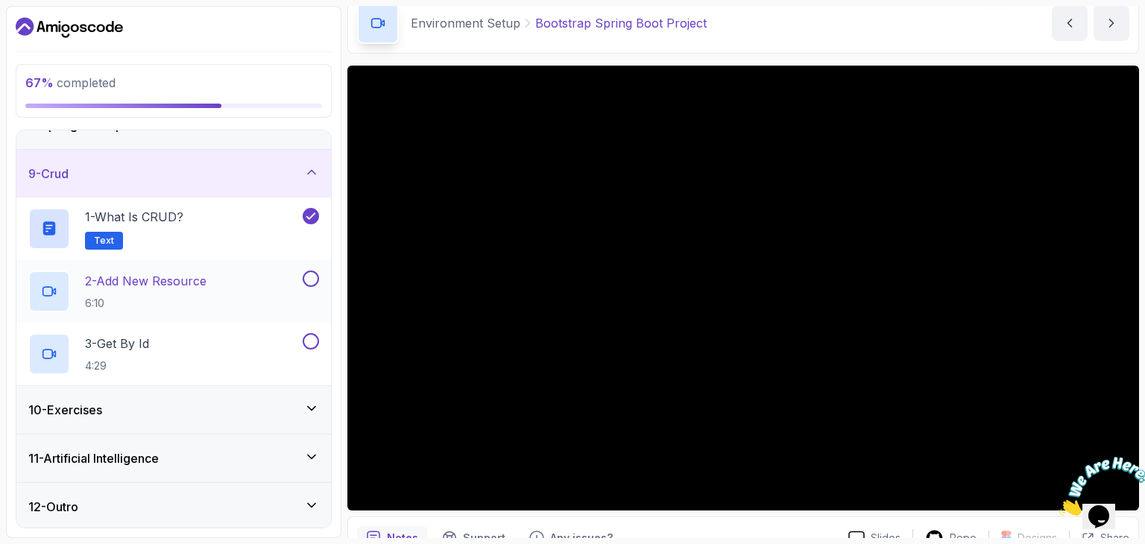
click at [310, 271] on button at bounding box center [311, 279] width 16 height 16
click at [314, 339] on button at bounding box center [311, 341] width 16 height 16
click at [307, 405] on icon at bounding box center [311, 408] width 15 height 15
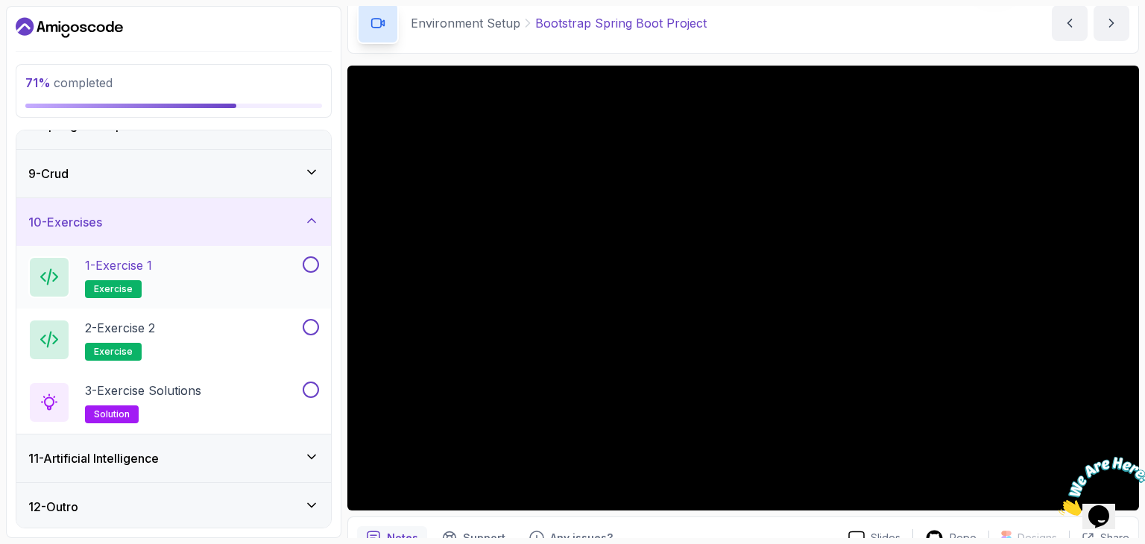
click at [306, 262] on button at bounding box center [311, 264] width 16 height 16
click at [315, 329] on button at bounding box center [311, 327] width 16 height 16
click at [308, 385] on button at bounding box center [311, 390] width 16 height 16
click at [270, 443] on div "11 - Artificial Intelligence" at bounding box center [173, 459] width 315 height 48
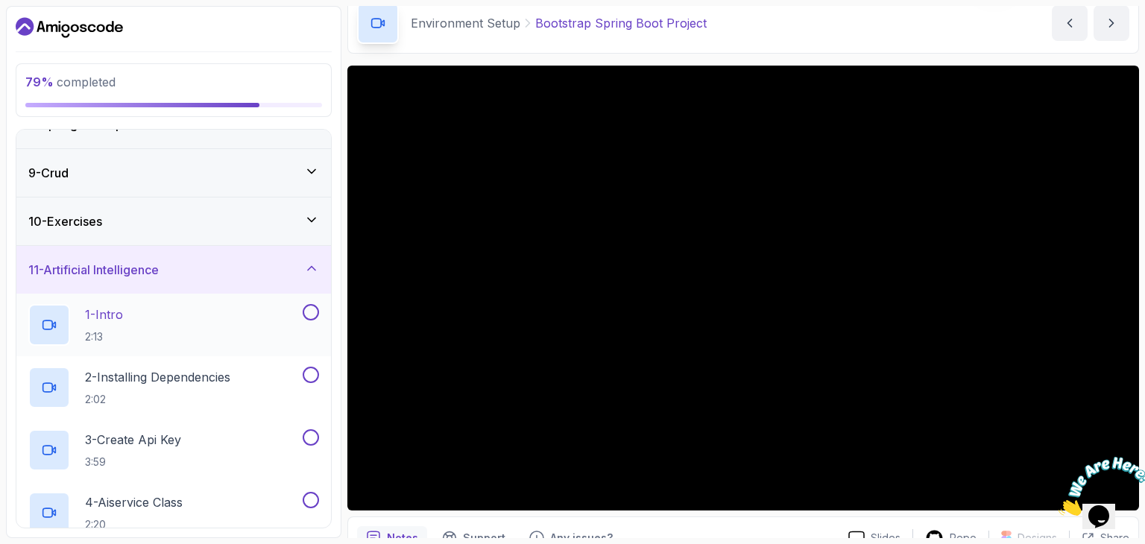
click at [316, 312] on button at bounding box center [311, 312] width 16 height 16
click at [312, 370] on button at bounding box center [311, 375] width 16 height 16
click at [313, 435] on button at bounding box center [311, 437] width 16 height 16
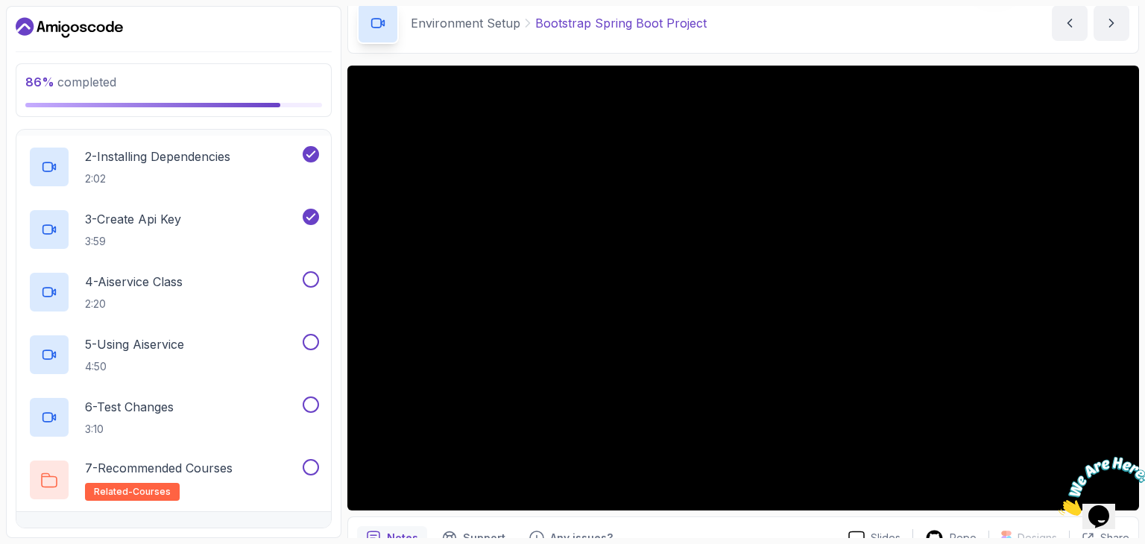
scroll to position [590, 0]
click at [309, 271] on button at bounding box center [311, 278] width 16 height 16
click at [318, 337] on button at bounding box center [311, 340] width 16 height 16
click at [312, 395] on button at bounding box center [311, 403] width 16 height 16
click at [274, 475] on div "7 - Recommended Courses related-courses" at bounding box center [163, 479] width 271 height 42
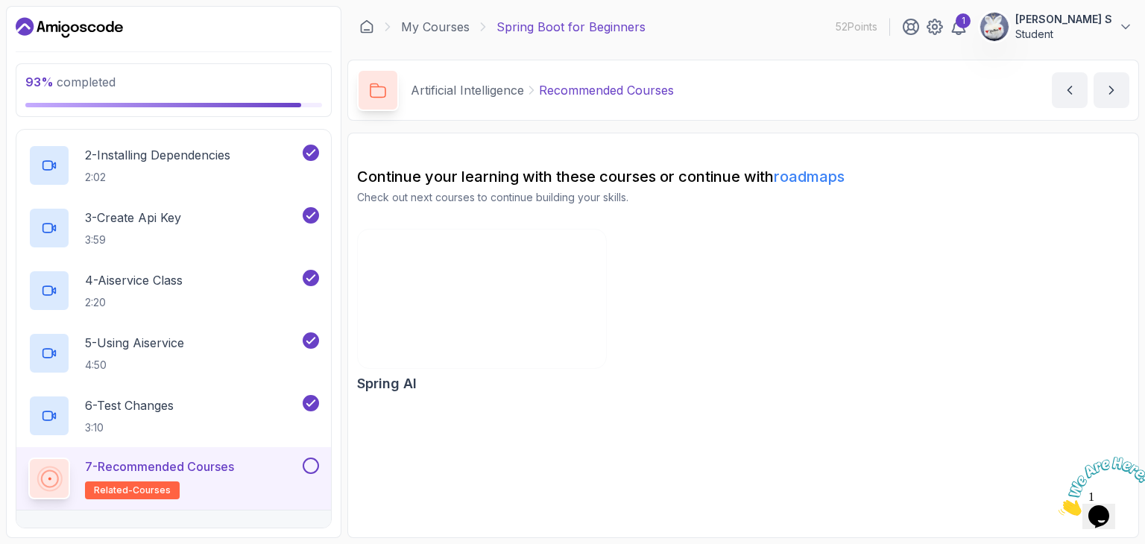
scroll to position [619, 0]
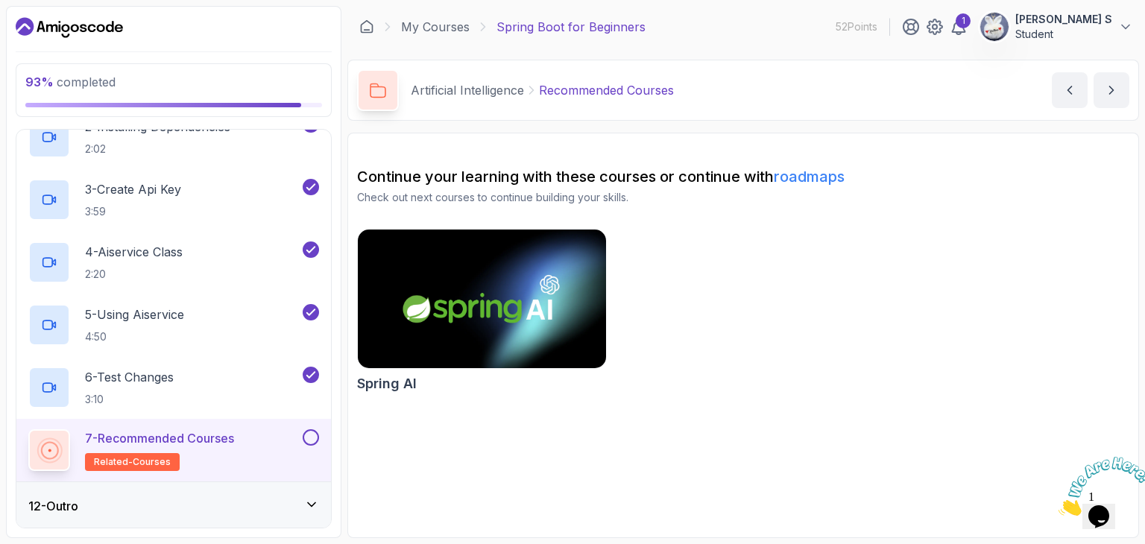
click at [316, 440] on button at bounding box center [311, 437] width 16 height 16
click at [293, 499] on div "12 - Outro" at bounding box center [173, 506] width 291 height 18
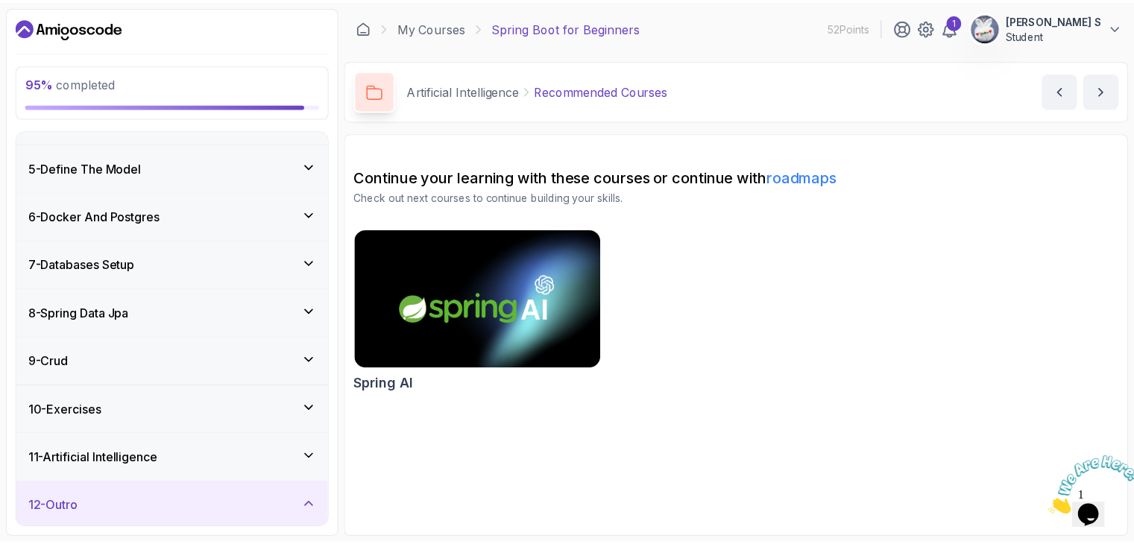
scroll to position [306, 0]
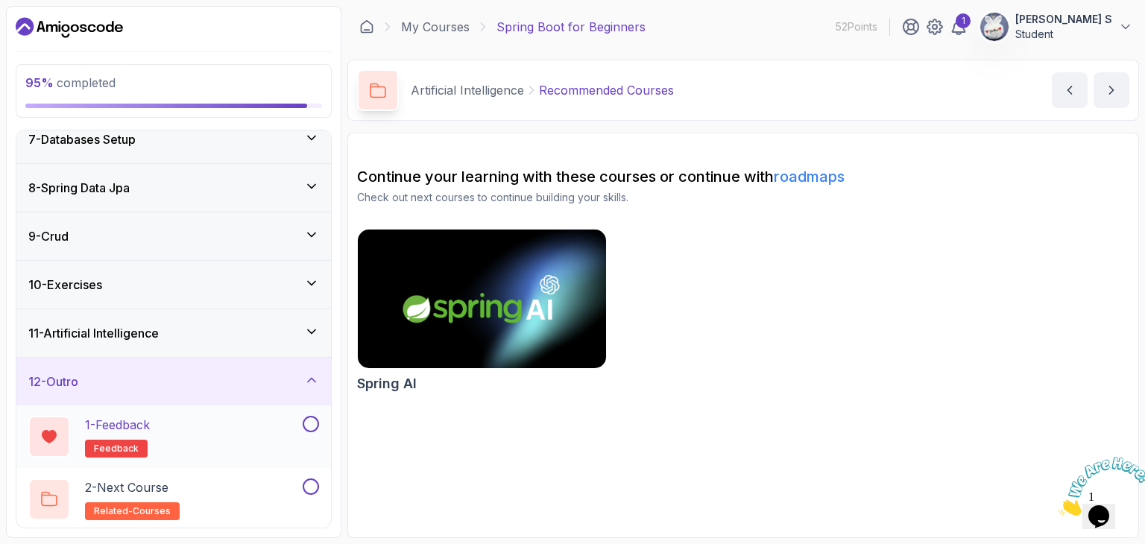
click at [307, 420] on button at bounding box center [311, 424] width 16 height 16
click at [308, 479] on button at bounding box center [311, 487] width 16 height 16
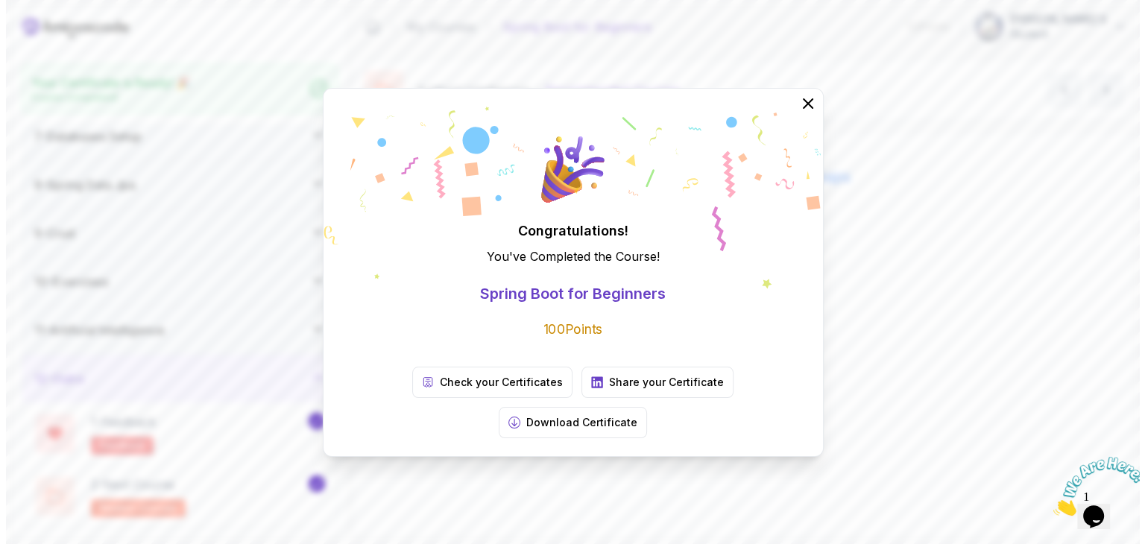
scroll to position [301, 0]
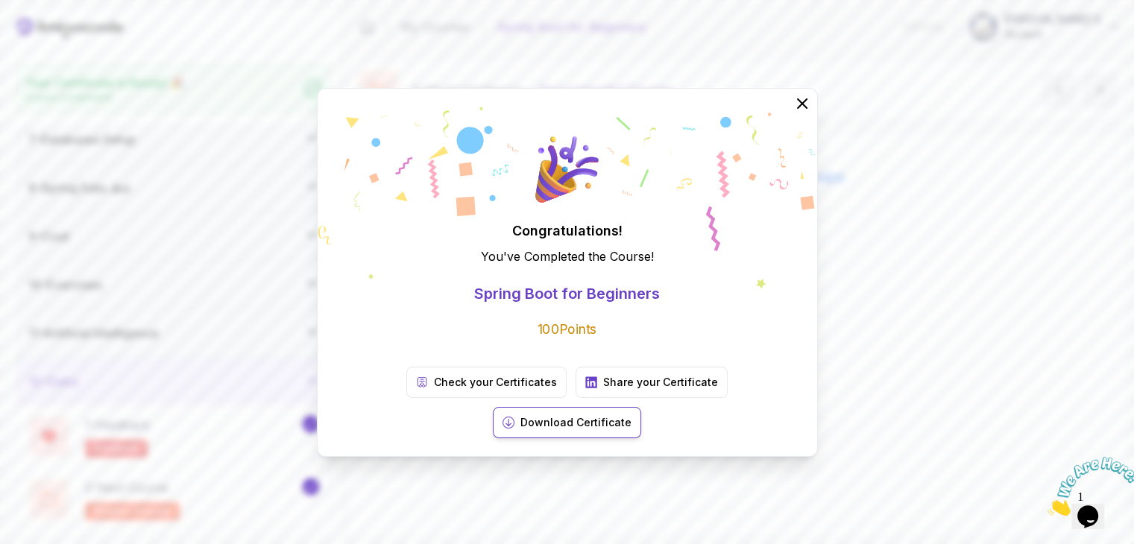
click at [631, 415] on p "Download Certificate" at bounding box center [575, 422] width 111 height 15
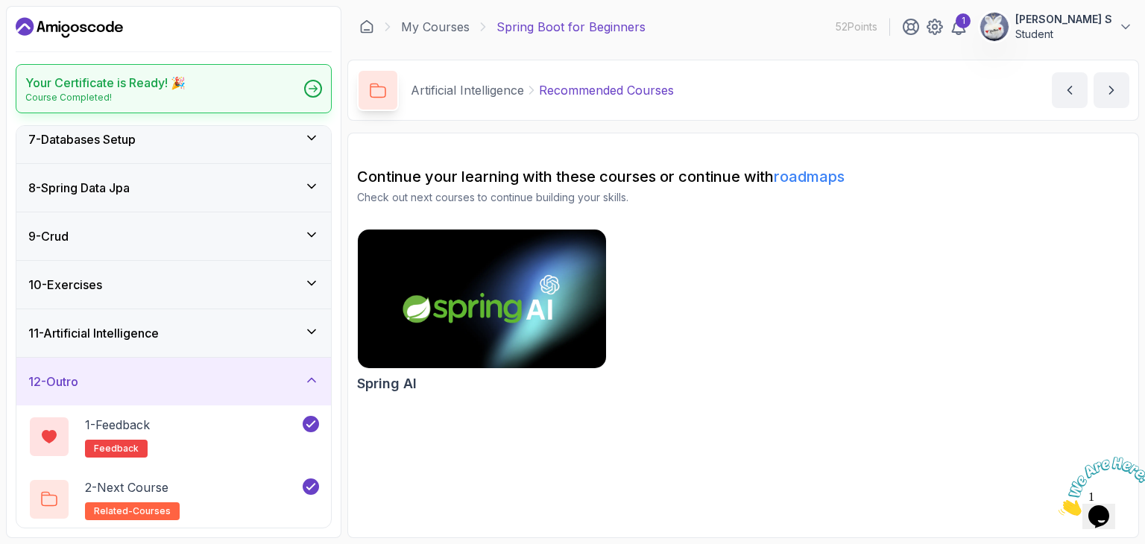
click at [261, 78] on div "Your Certificate is Ready! 🎉 Course Completed!" at bounding box center [174, 88] width 316 height 49
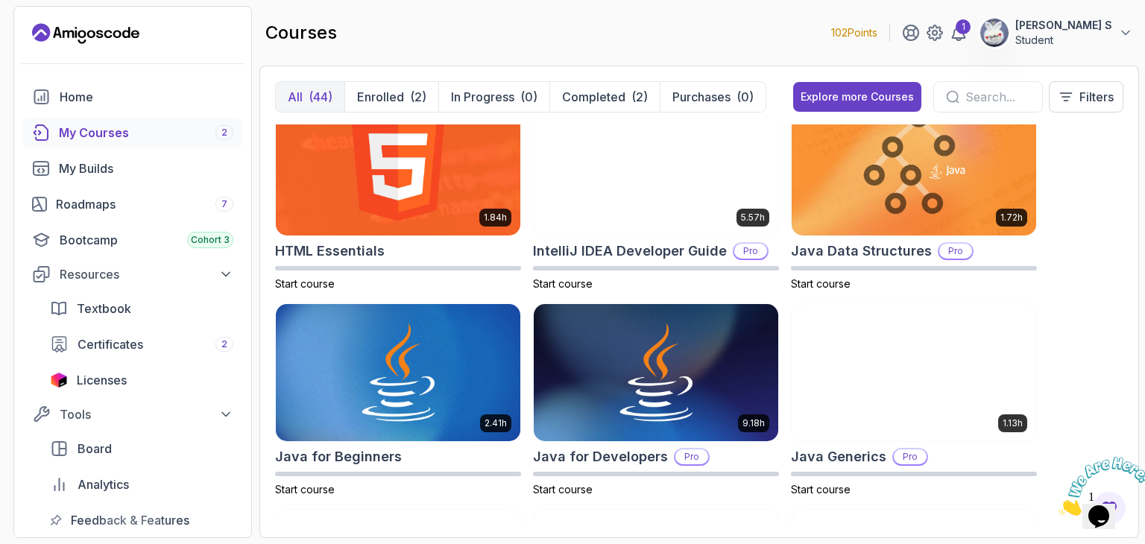
scroll to position [847, 0]
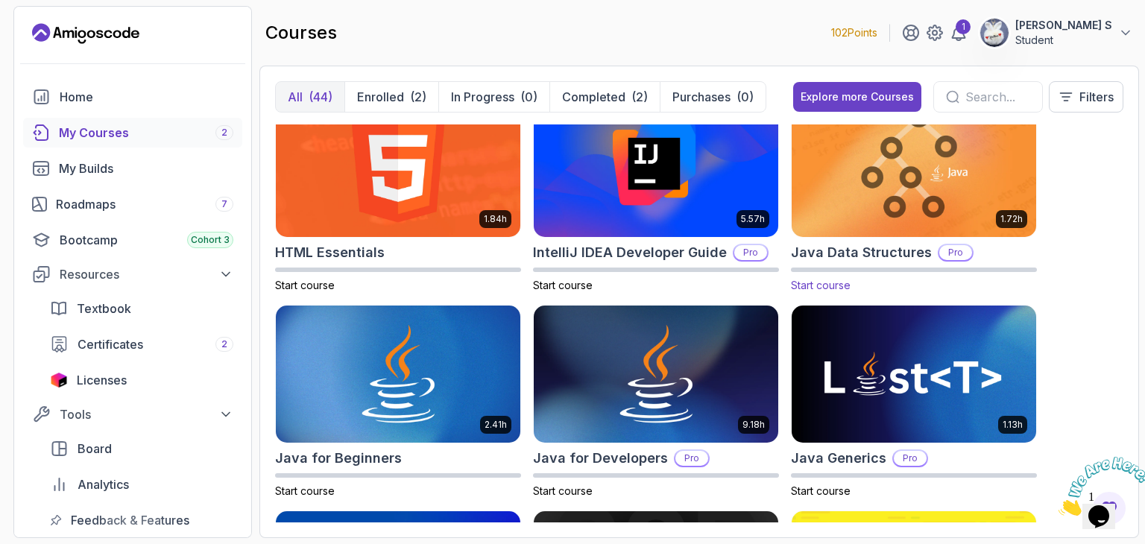
click at [933, 204] on img at bounding box center [914, 169] width 256 height 144
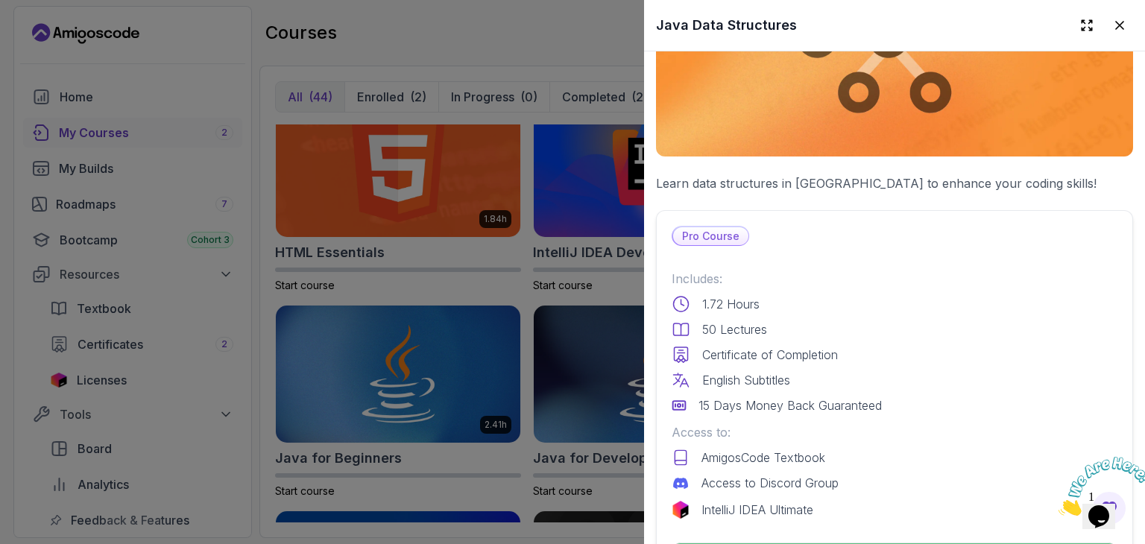
scroll to position [0, 0]
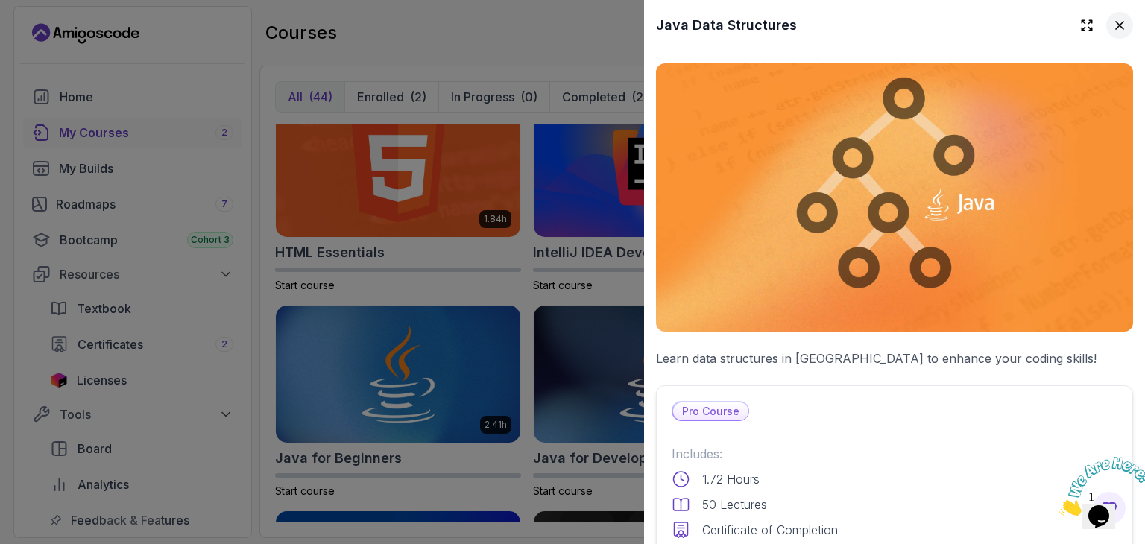
click at [1106, 33] on button at bounding box center [1119, 25] width 27 height 27
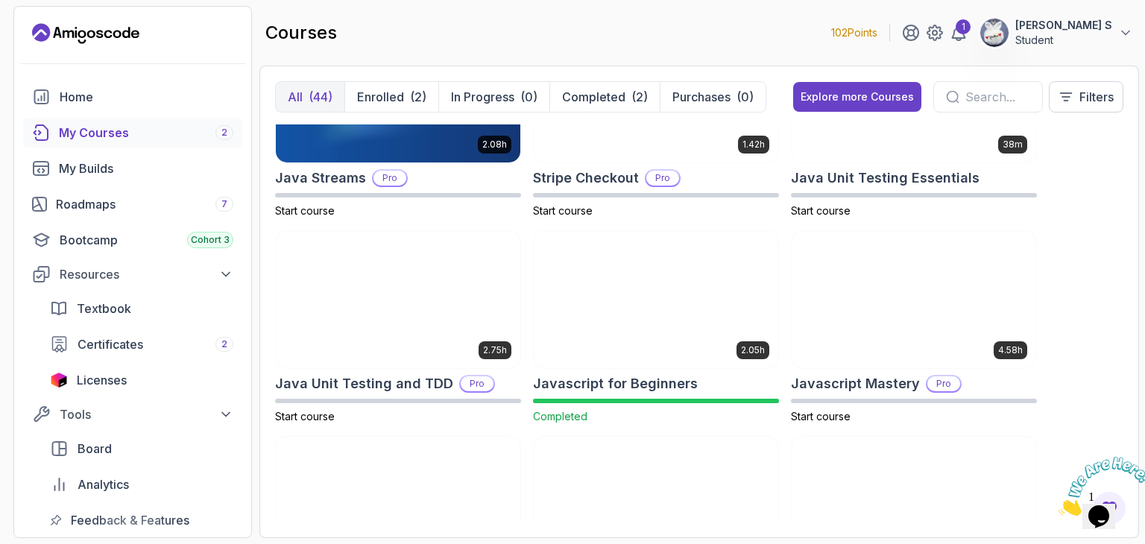
scroll to position [1541, 0]
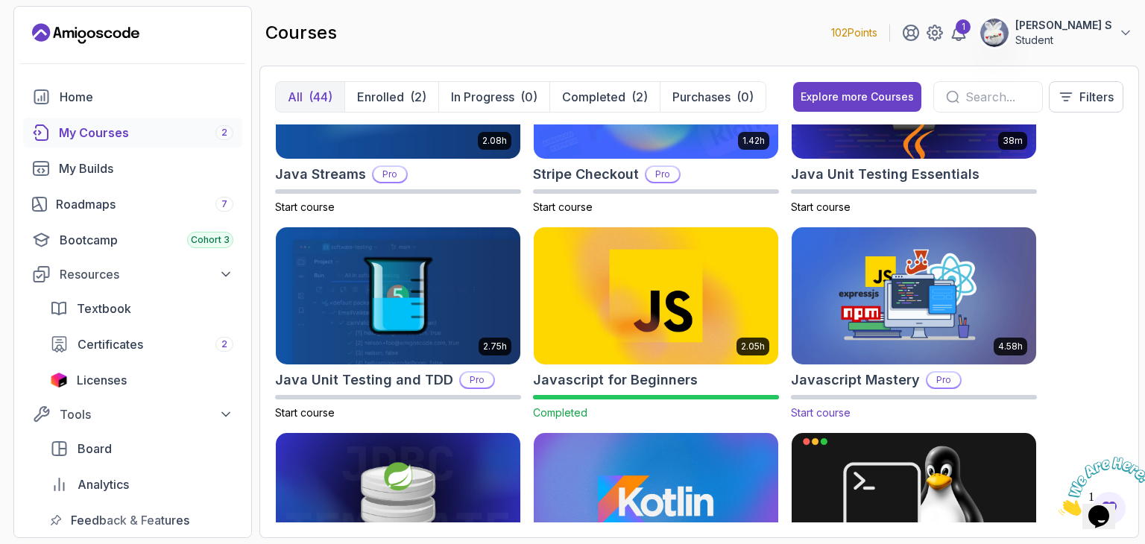
click at [904, 386] on h2 "Javascript Mastery" at bounding box center [855, 380] width 129 height 21
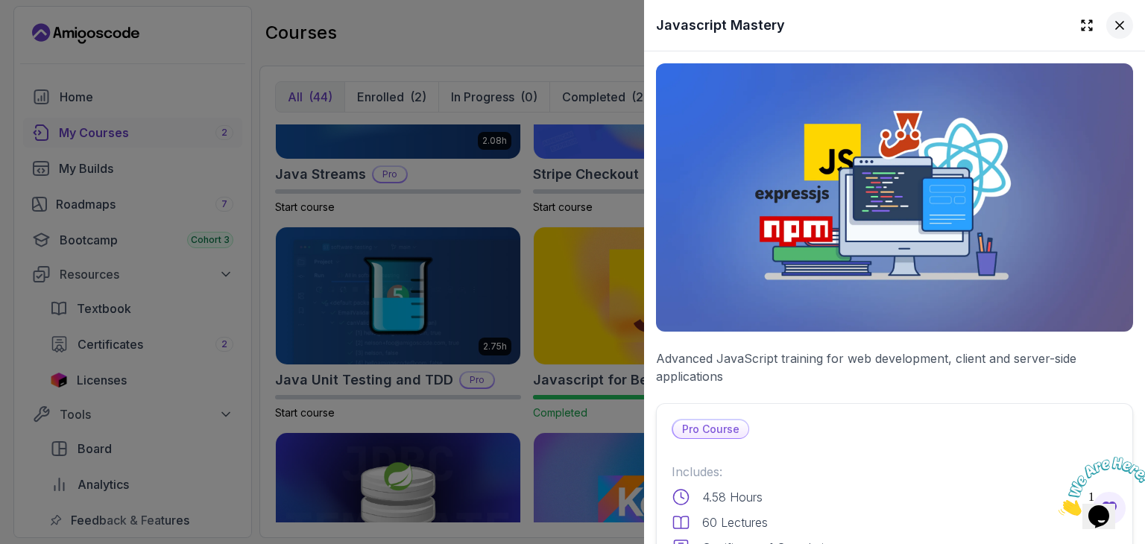
click at [1118, 21] on button at bounding box center [1119, 25] width 27 height 27
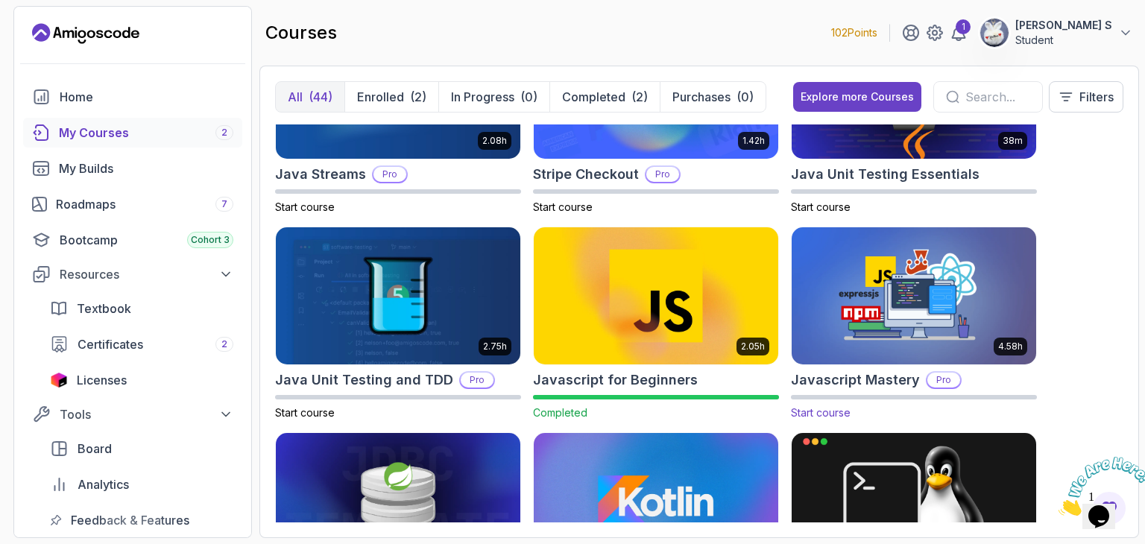
click at [981, 317] on img at bounding box center [914, 296] width 256 height 144
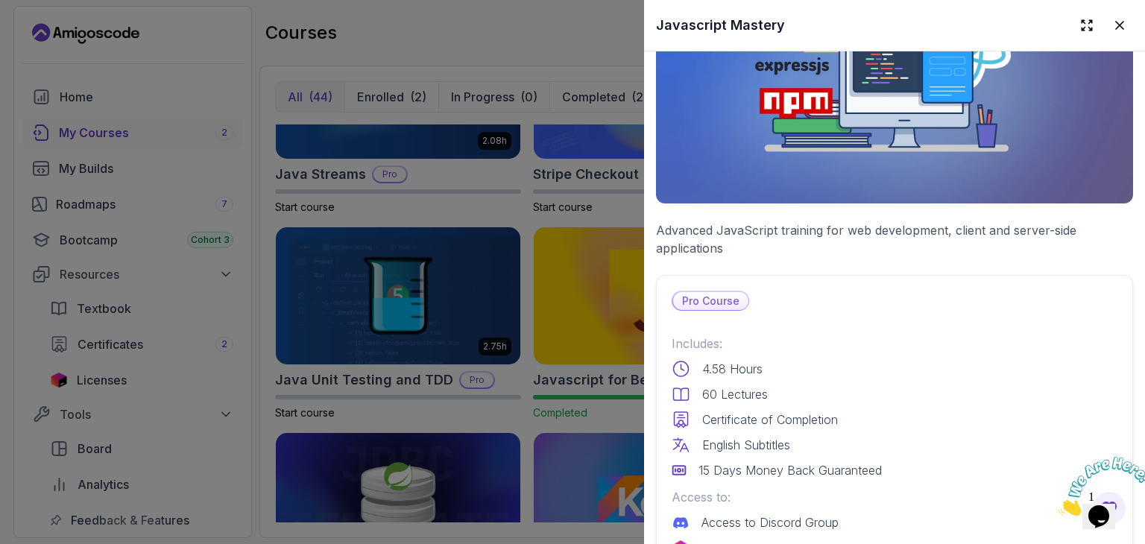
scroll to position [0, 0]
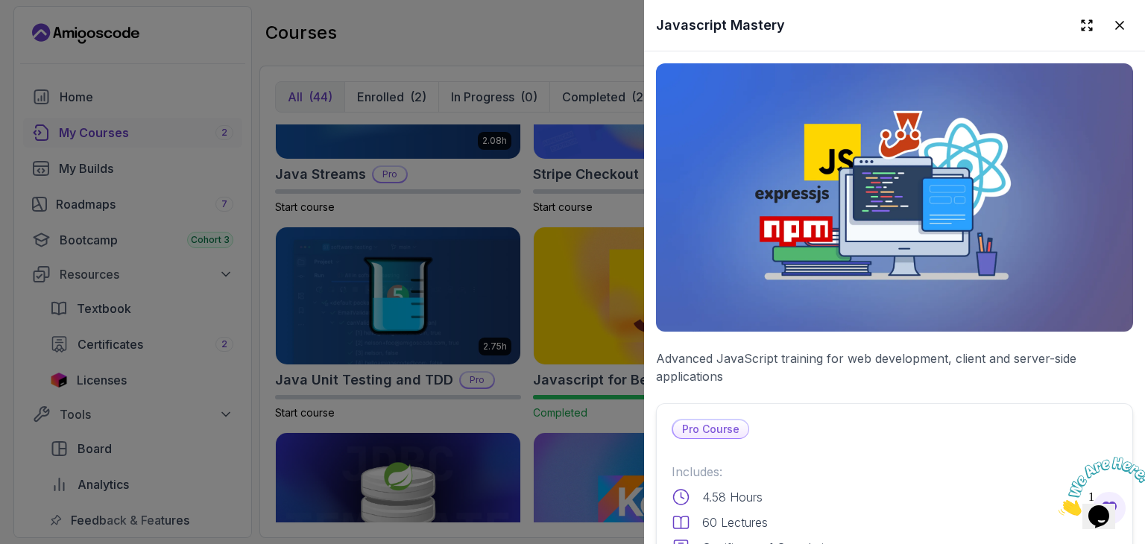
click at [1120, 32] on div at bounding box center [1103, 25] width 60 height 27
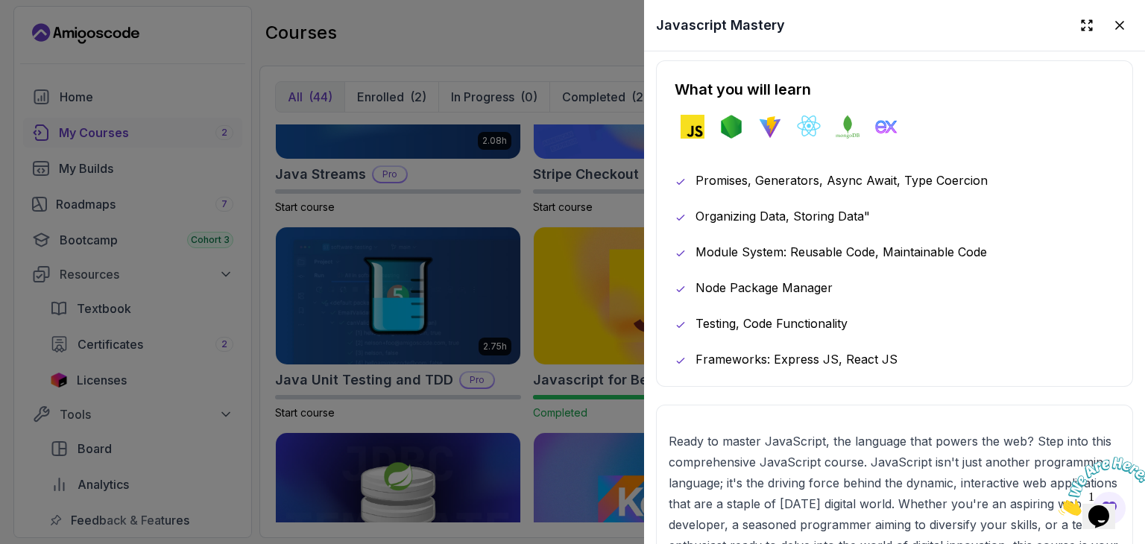
scroll to position [786, 0]
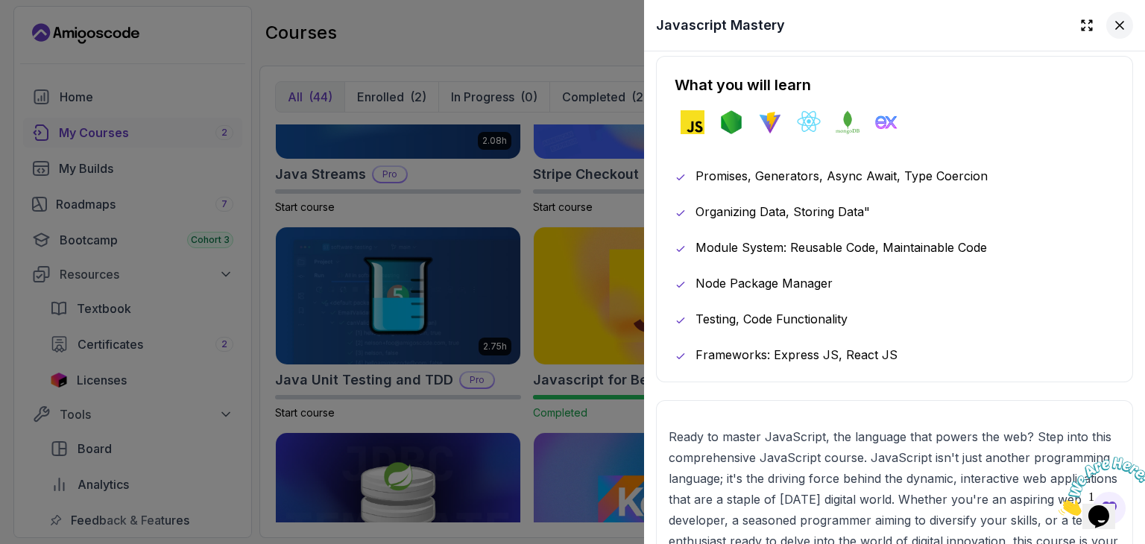
click at [1112, 28] on icon at bounding box center [1119, 25] width 15 height 15
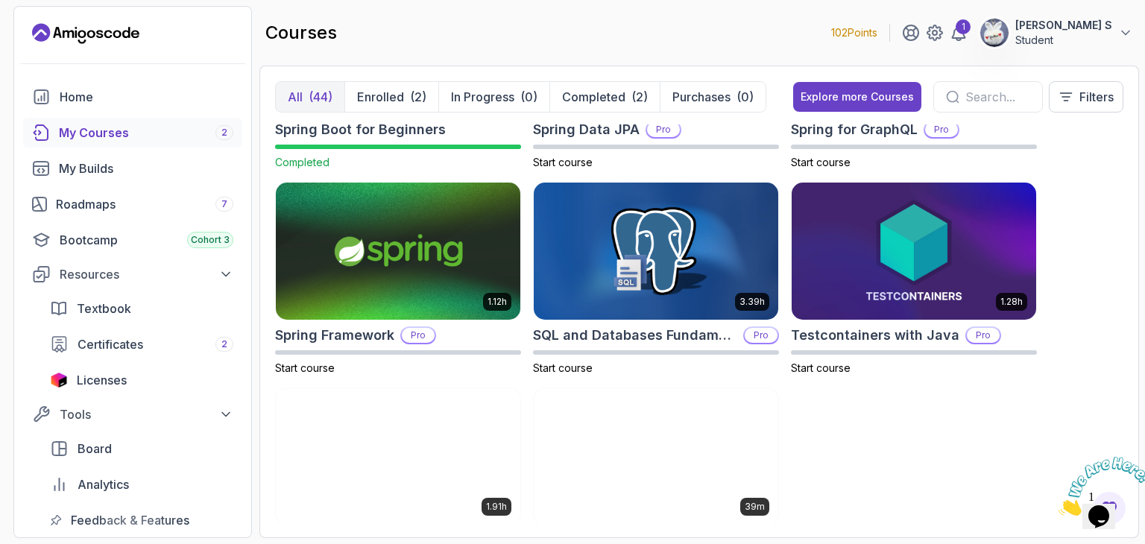
scroll to position [2689, 0]
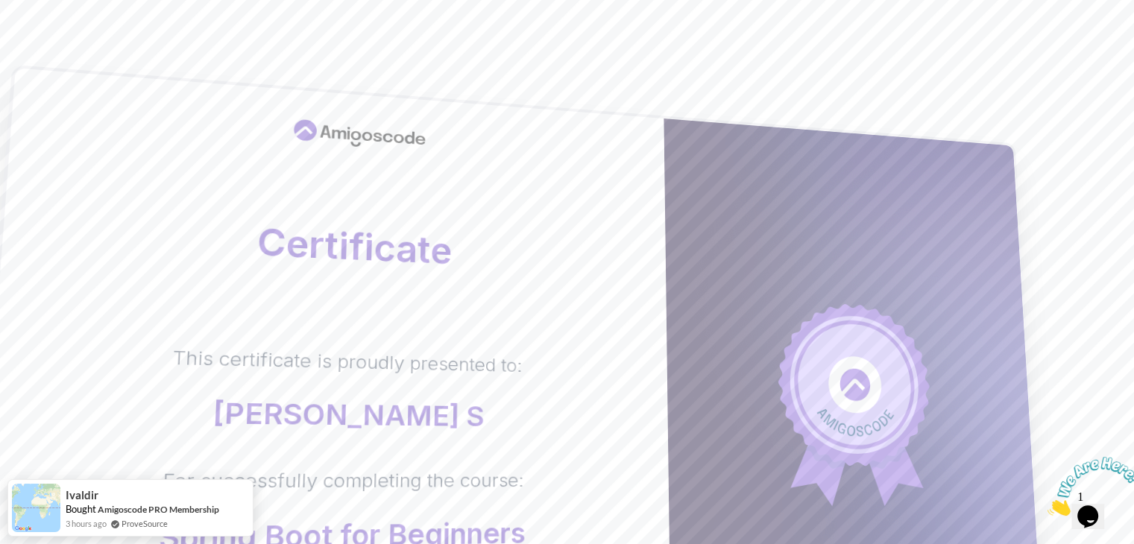
click at [778, 148] on body "Certificate This certificate is proudly presented to: Keerthana S For successfu…" at bounding box center [567, 472] width 1134 height 944
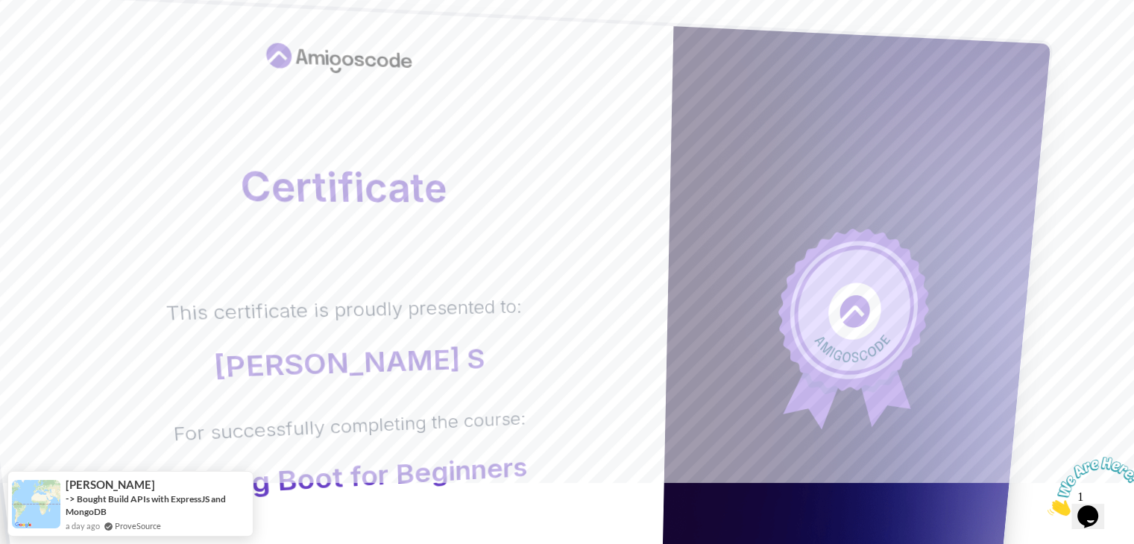
scroll to position [60, 0]
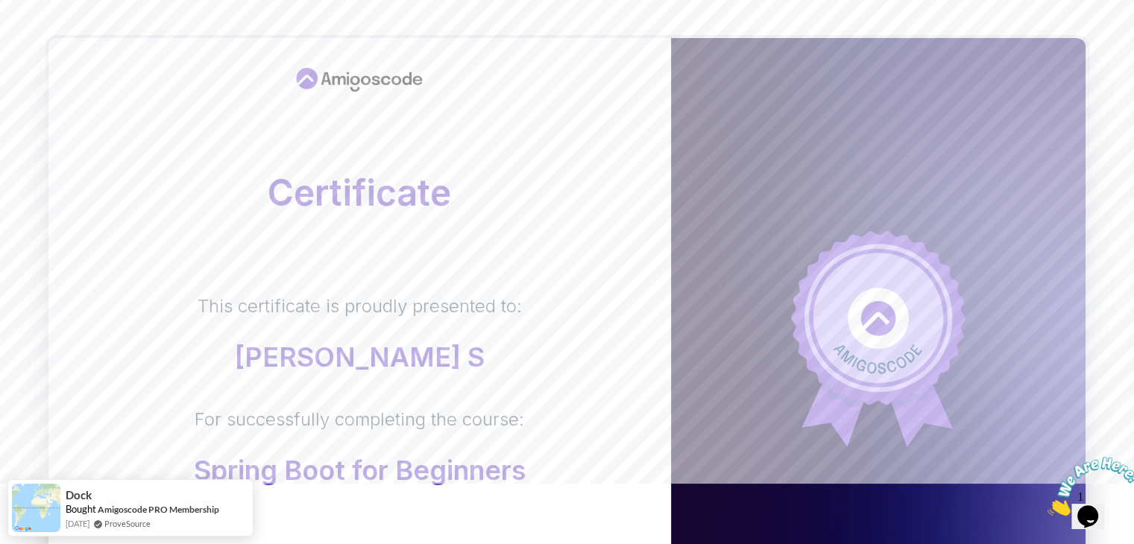
click at [786, 140] on body "Certificate This certificate is proudly presented to: [PERSON_NAME] S For succe…" at bounding box center [567, 412] width 1134 height 944
